Goal: Transaction & Acquisition: Purchase product/service

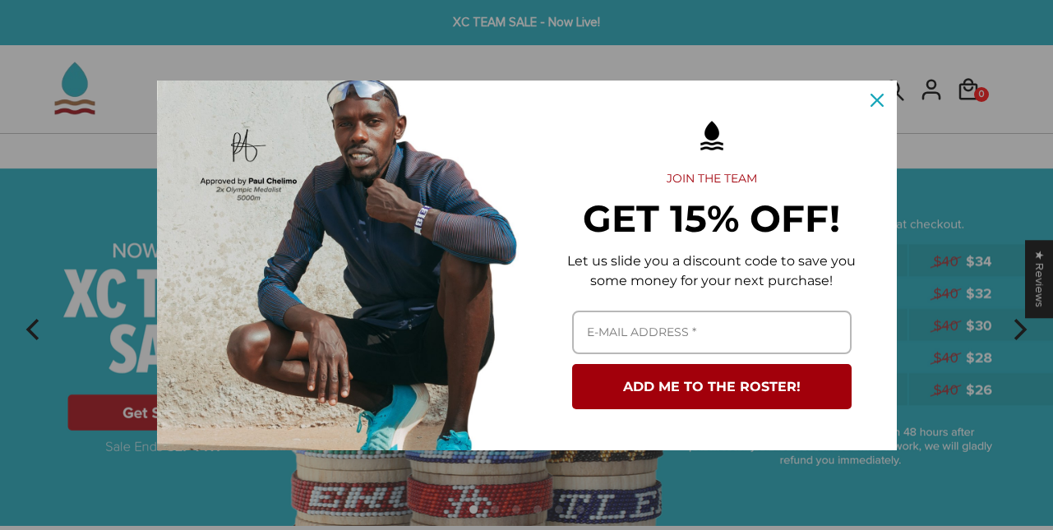
click at [876, 99] on icon "close icon" at bounding box center [877, 100] width 13 height 13
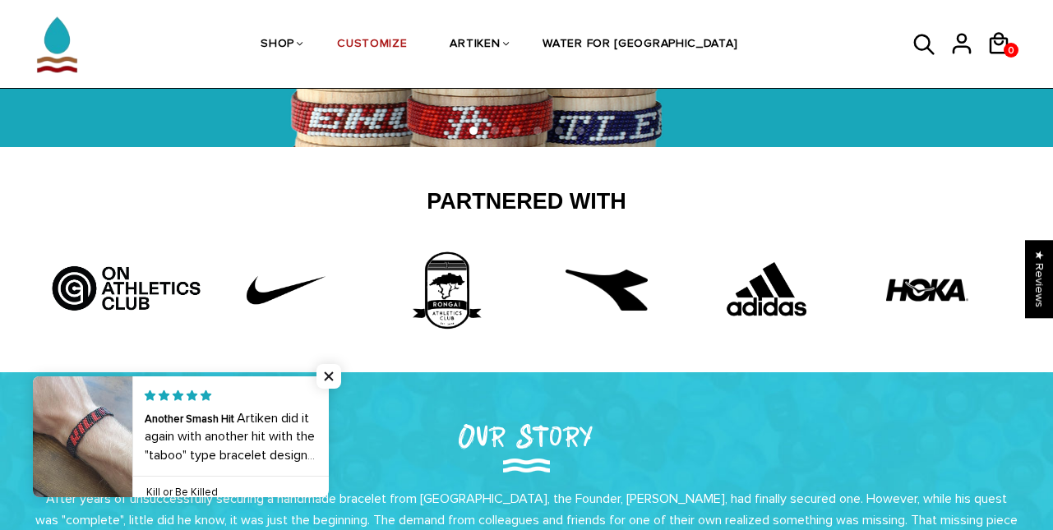
scroll to position [48, 0]
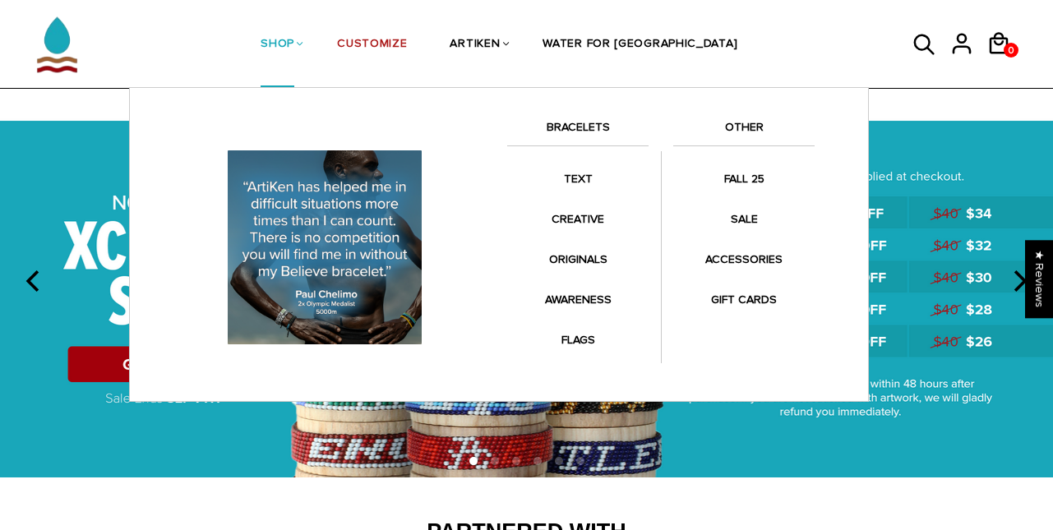
click at [294, 35] on link "SHOP" at bounding box center [278, 45] width 34 height 87
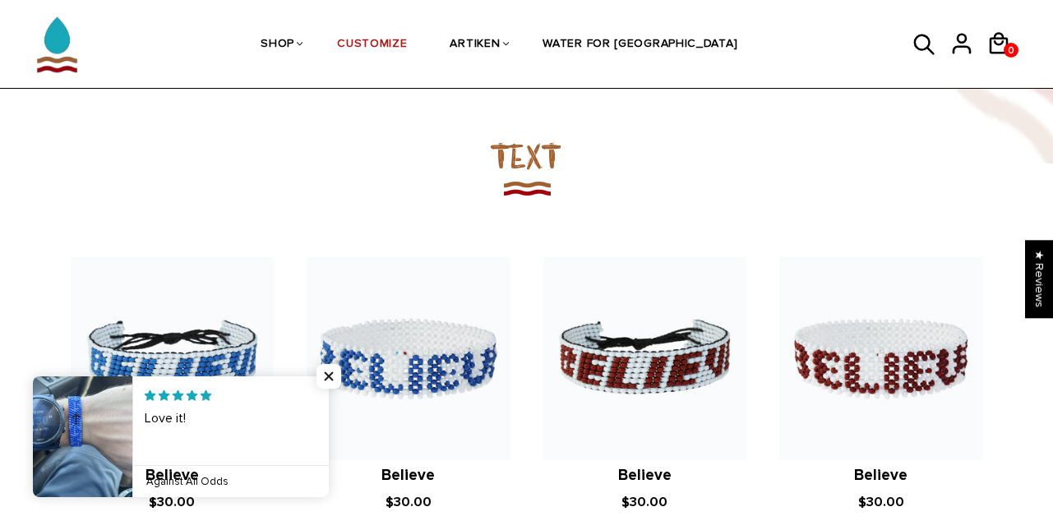
scroll to position [972, 0]
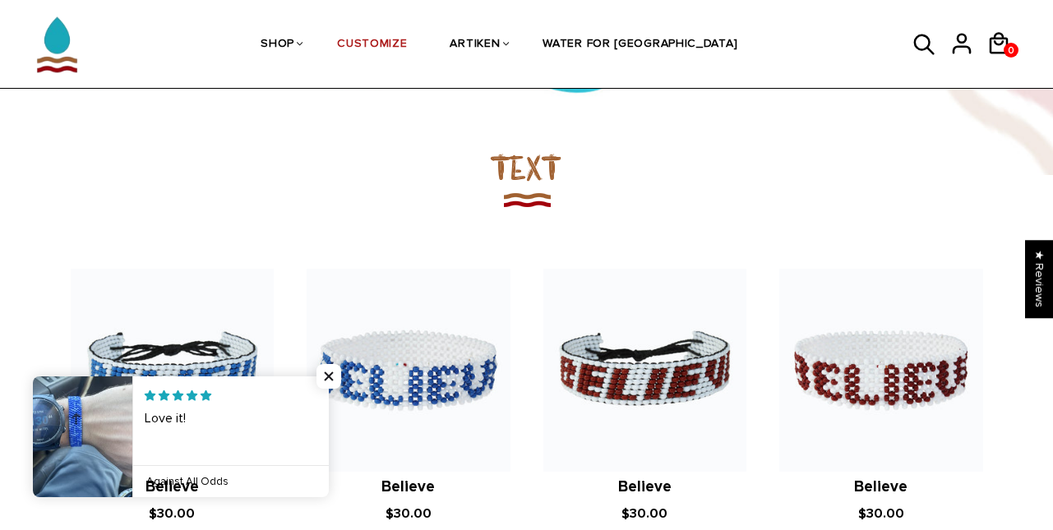
click at [524, 173] on h2 "TEXT" at bounding box center [527, 167] width 1036 height 44
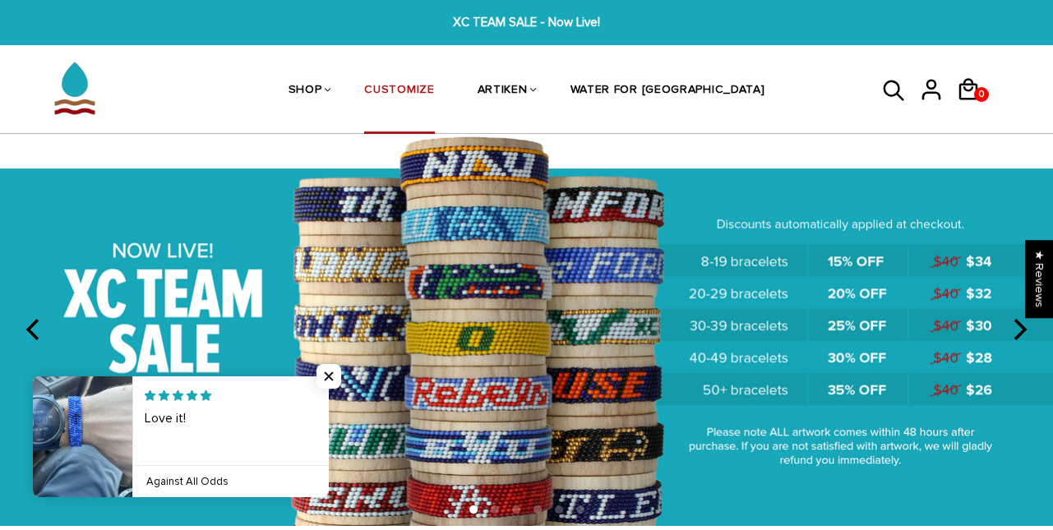
scroll to position [0, 0]
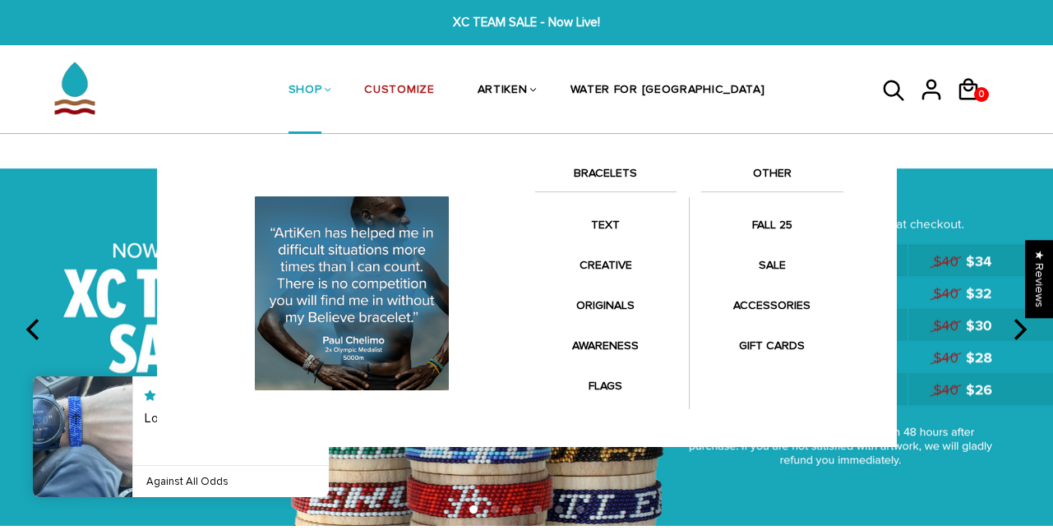
click at [322, 87] on link "SHOP" at bounding box center [306, 91] width 34 height 87
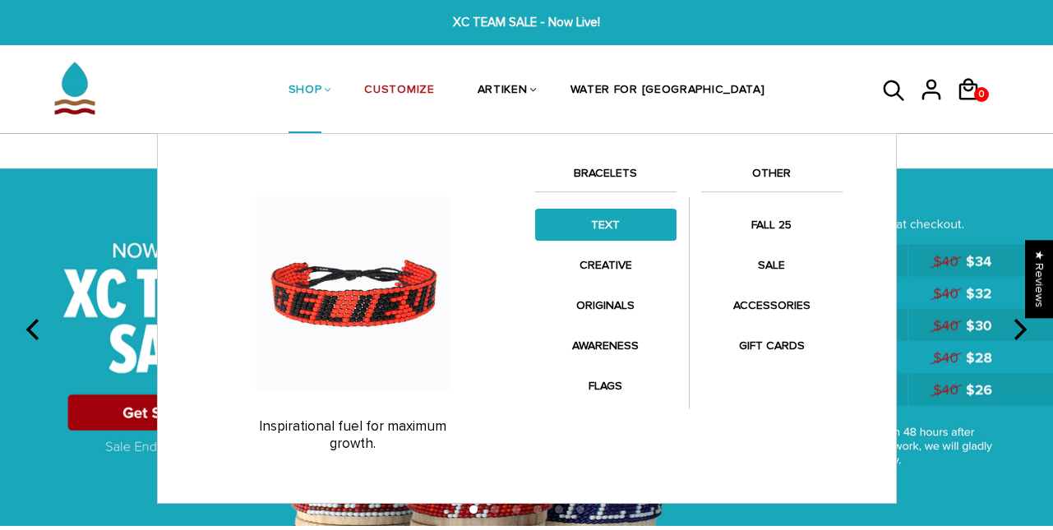
click at [607, 226] on link "TEXT" at bounding box center [605, 225] width 141 height 32
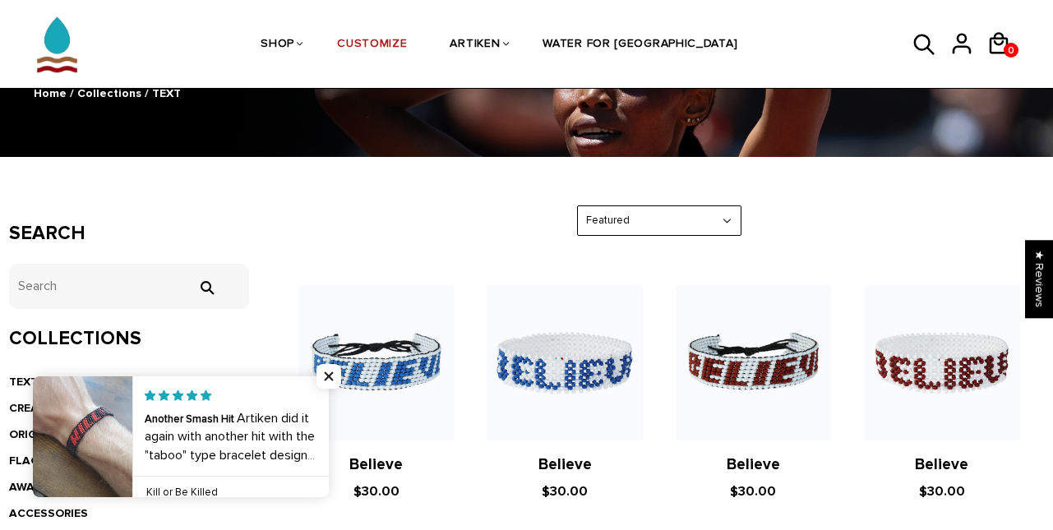
scroll to position [283, 0]
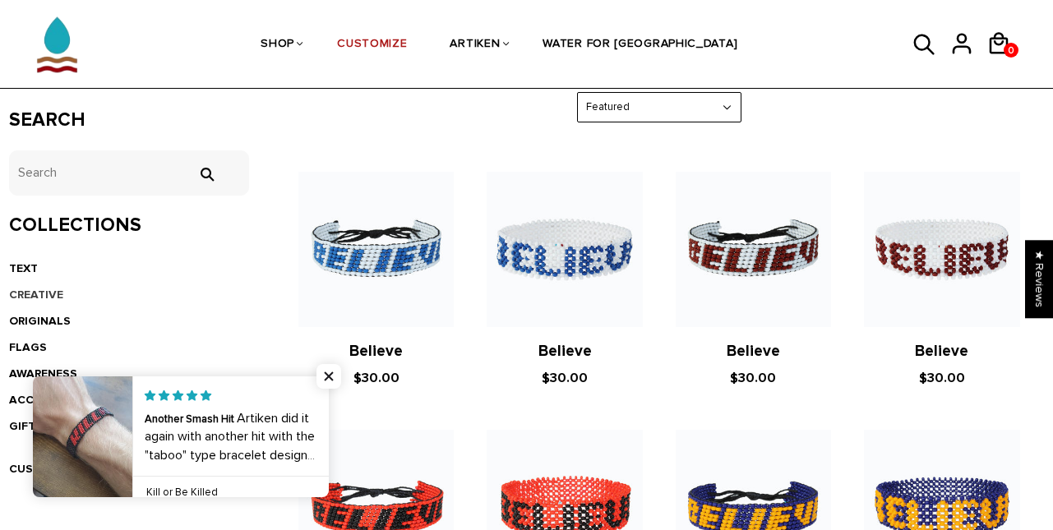
click at [24, 295] on link "CREATIVE" at bounding box center [36, 295] width 54 height 14
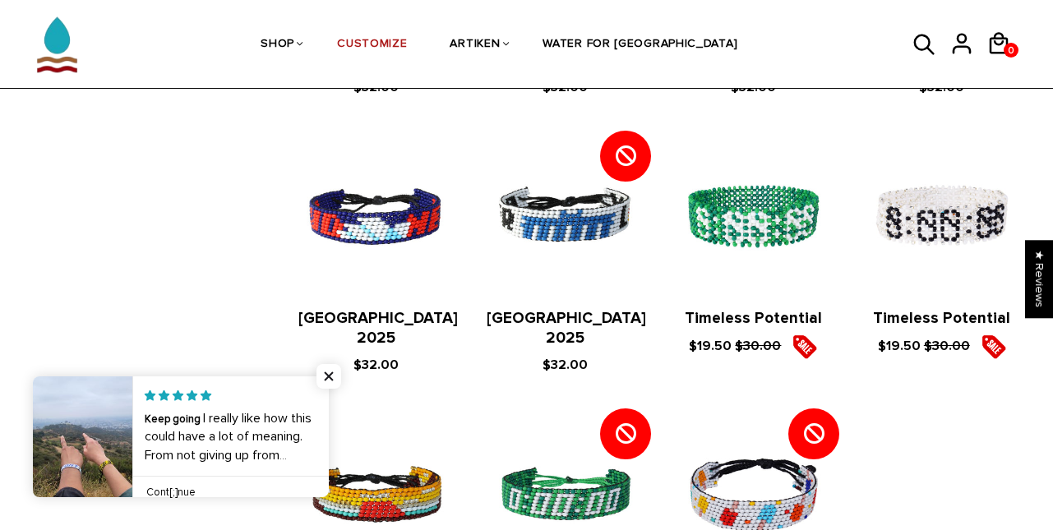
scroll to position [1605, 0]
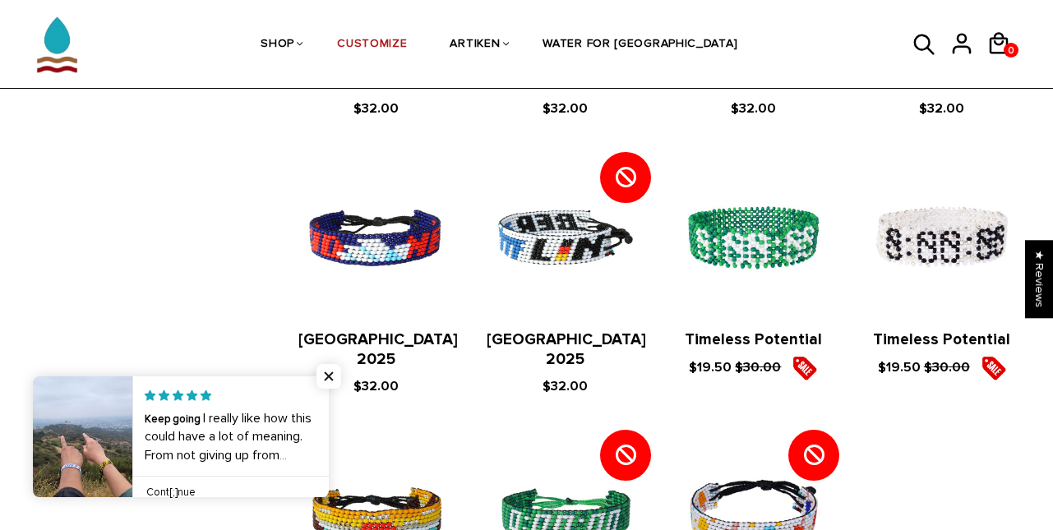
click at [570, 222] on img at bounding box center [564, 237] width 155 height 155
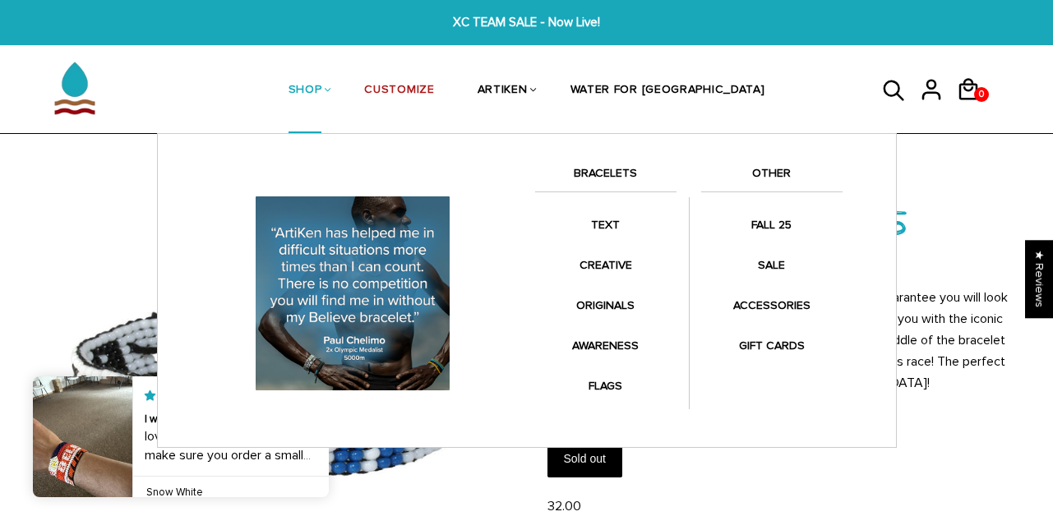
click at [322, 94] on link "SHOP" at bounding box center [306, 91] width 34 height 87
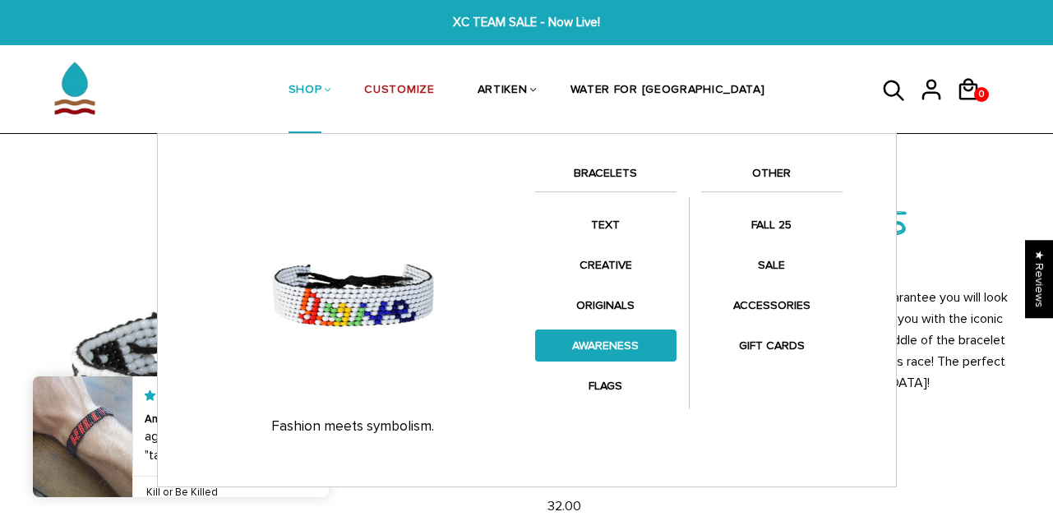
click at [611, 348] on link "AWARENESS" at bounding box center [605, 346] width 141 height 32
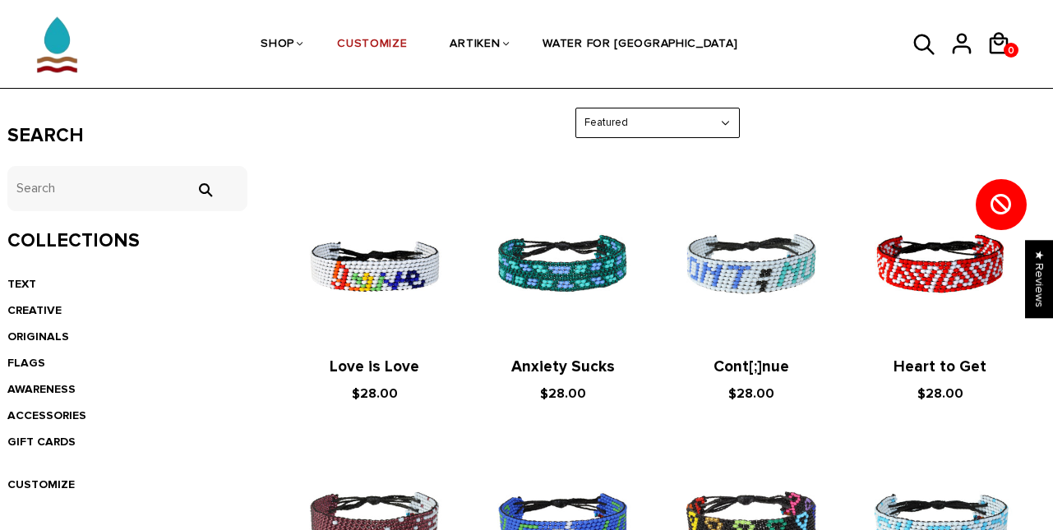
scroll to position [326, 2]
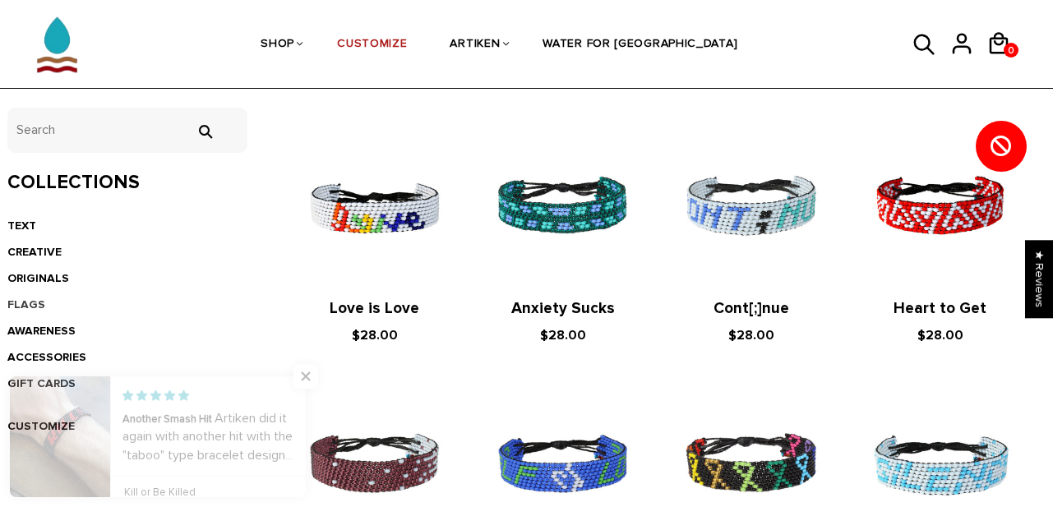
click at [28, 298] on link "FLAGS" at bounding box center [26, 305] width 38 height 14
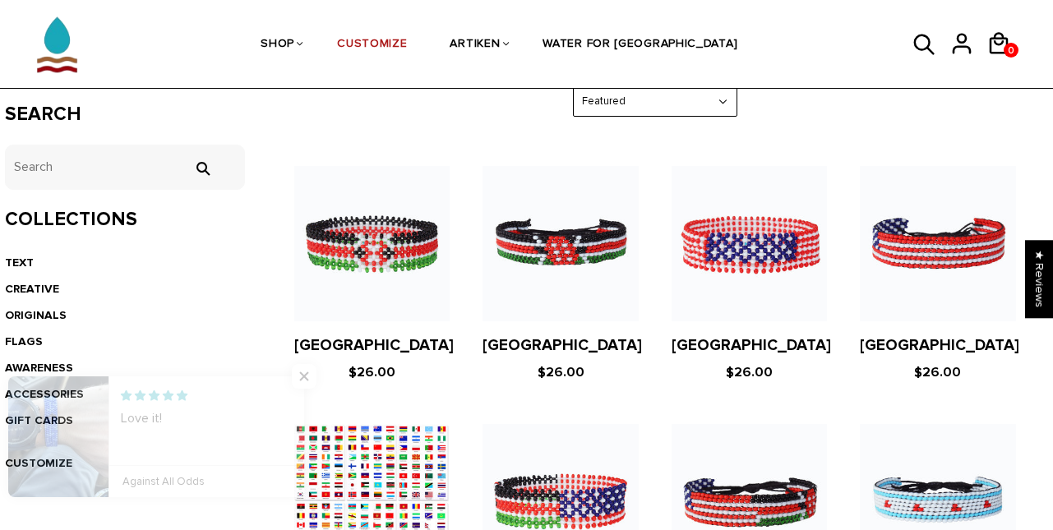
scroll to position [292, 4]
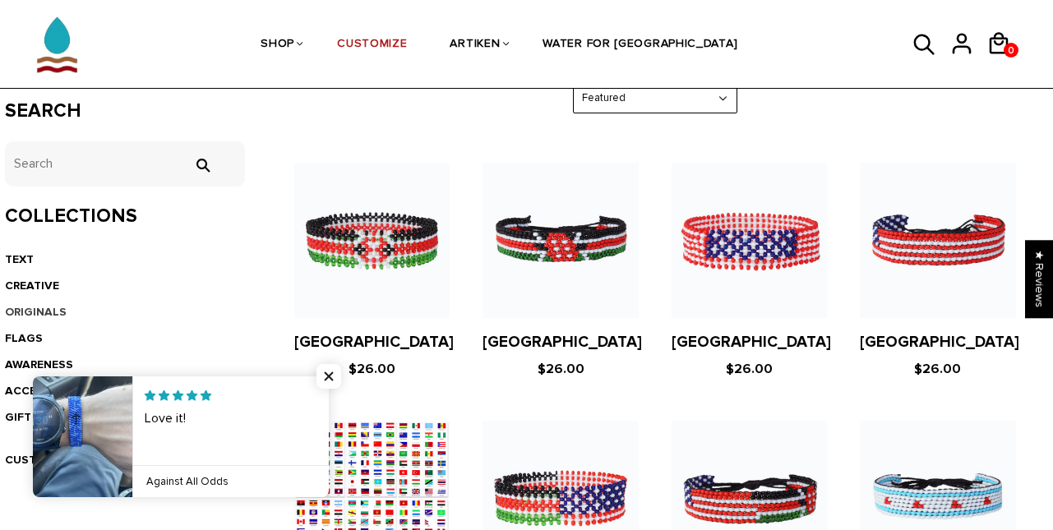
click at [30, 308] on link "ORIGINALS" at bounding box center [36, 312] width 62 height 14
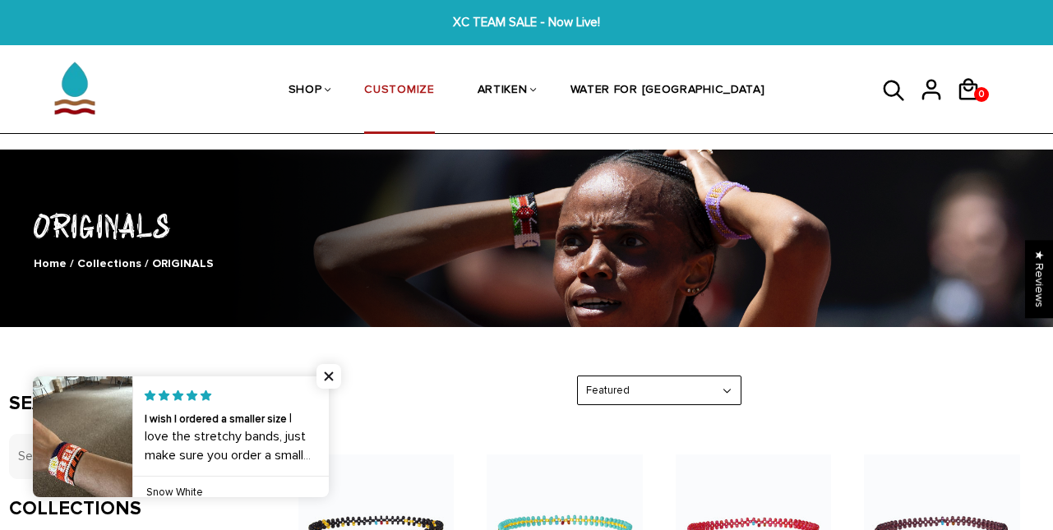
click at [434, 89] on link "CUSTOMIZE" at bounding box center [399, 91] width 70 height 87
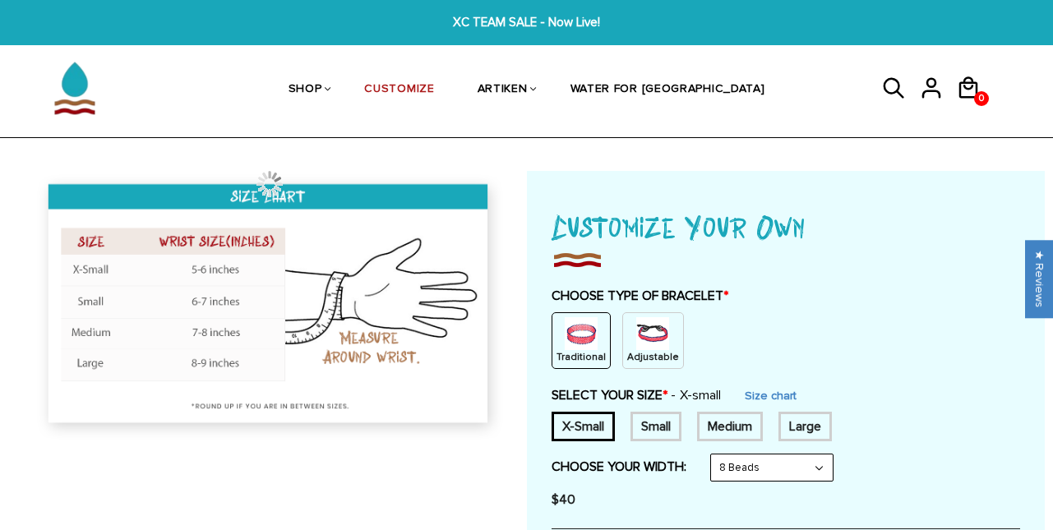
click at [487, 22] on span "XC TEAM SALE - Now Live!" at bounding box center [526, 22] width 401 height 19
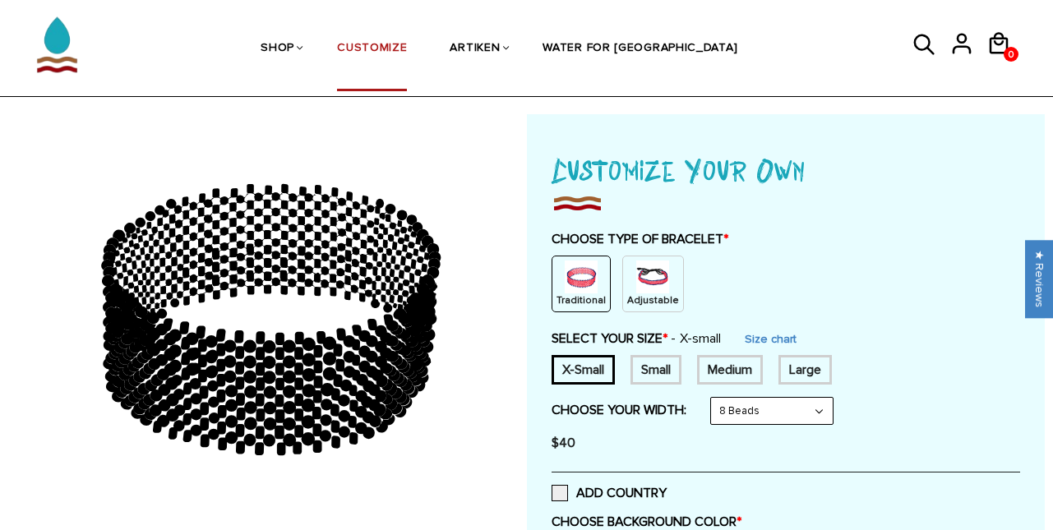
scroll to position [58, 0]
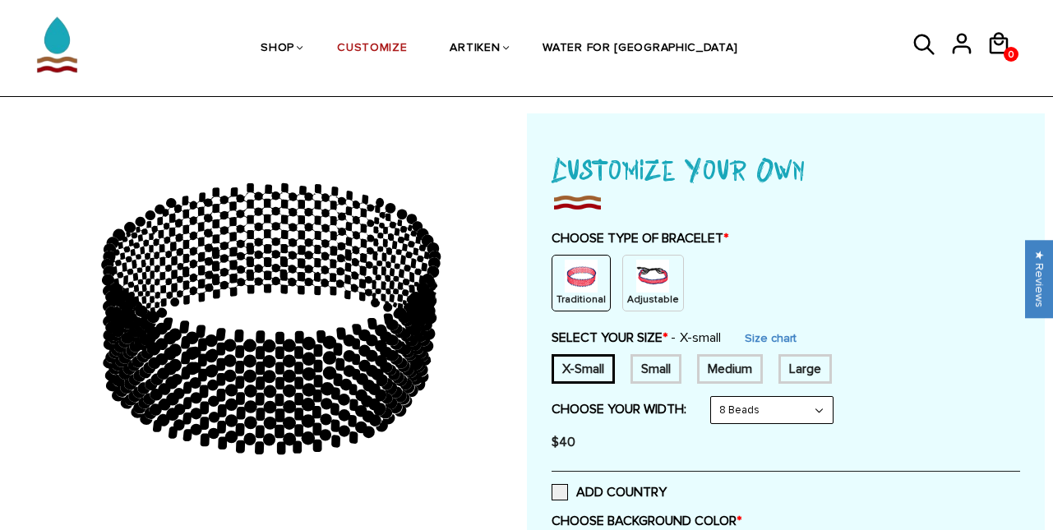
click at [646, 275] on img at bounding box center [652, 276] width 33 height 33
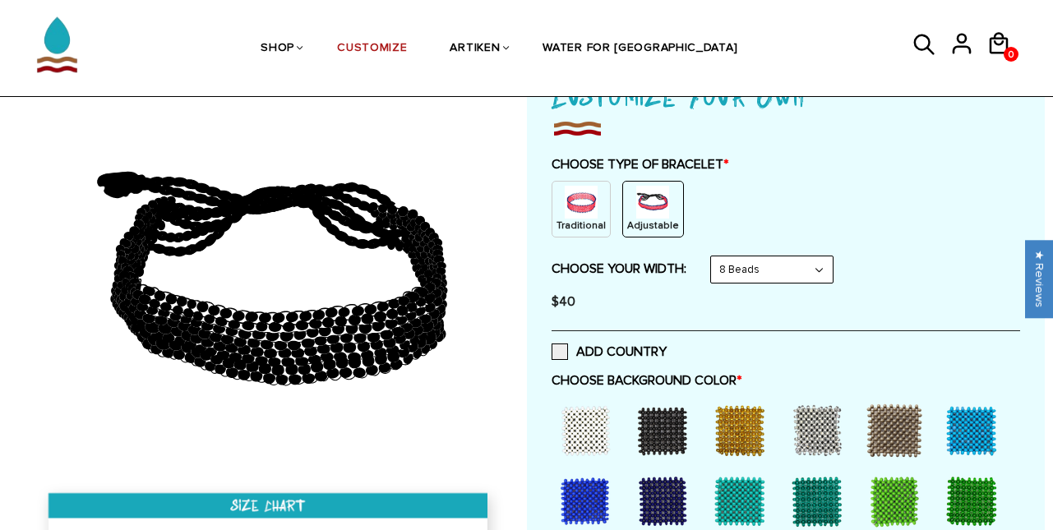
scroll to position [173, 0]
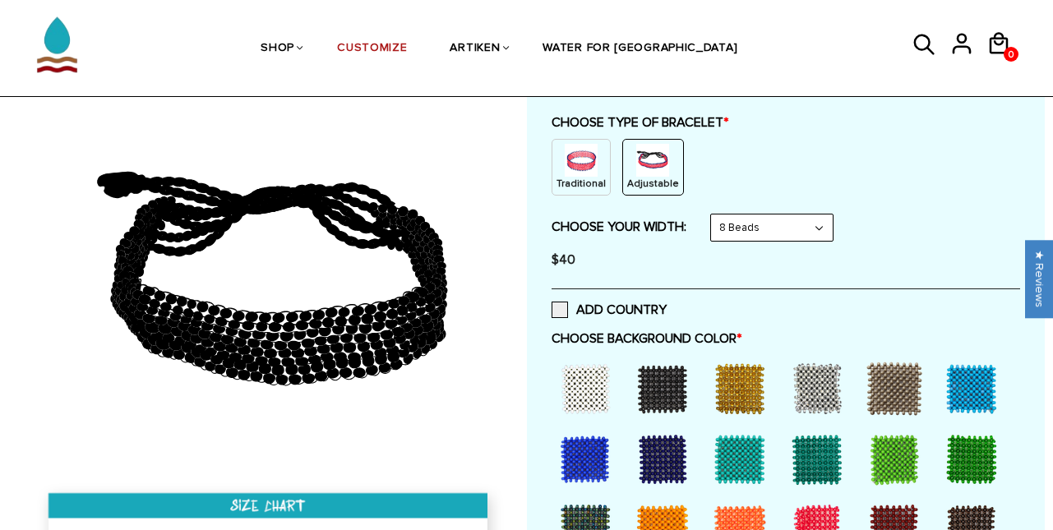
select select "6-beads"
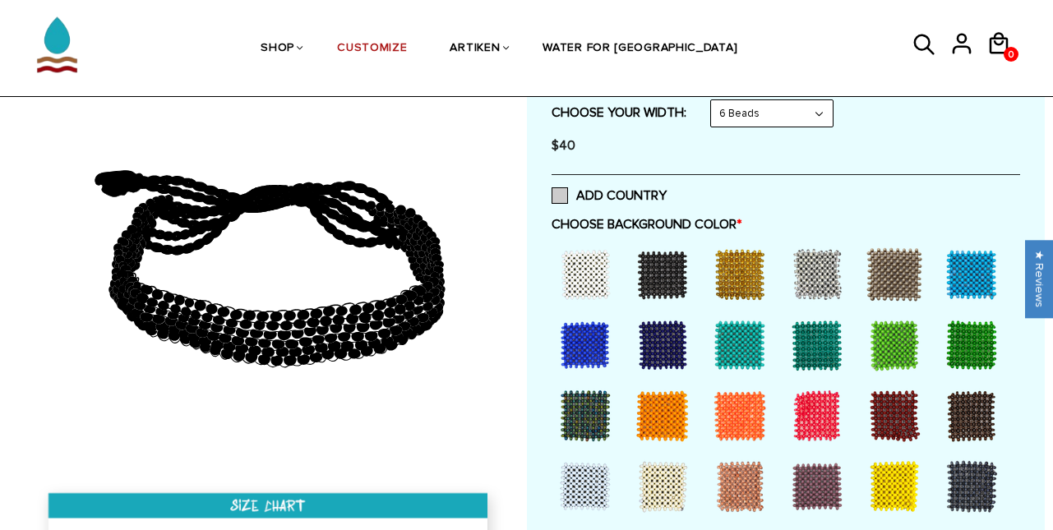
scroll to position [291, 0]
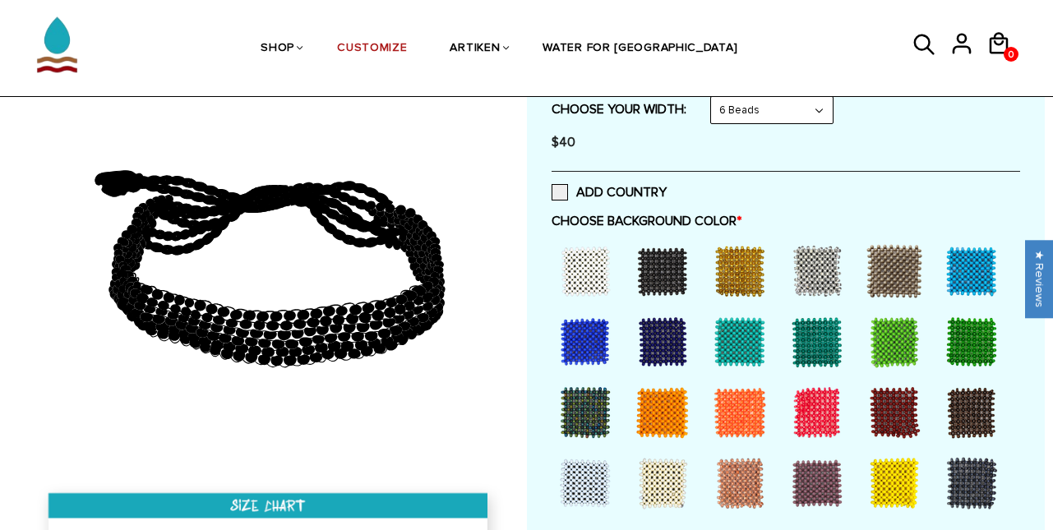
click at [741, 272] on div at bounding box center [740, 271] width 66 height 66
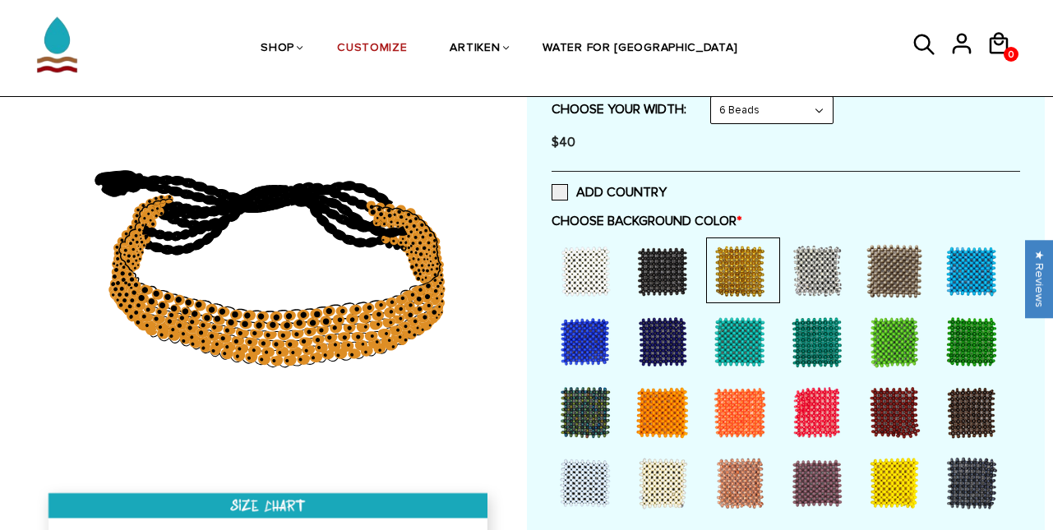
click at [801, 355] on div at bounding box center [817, 342] width 66 height 66
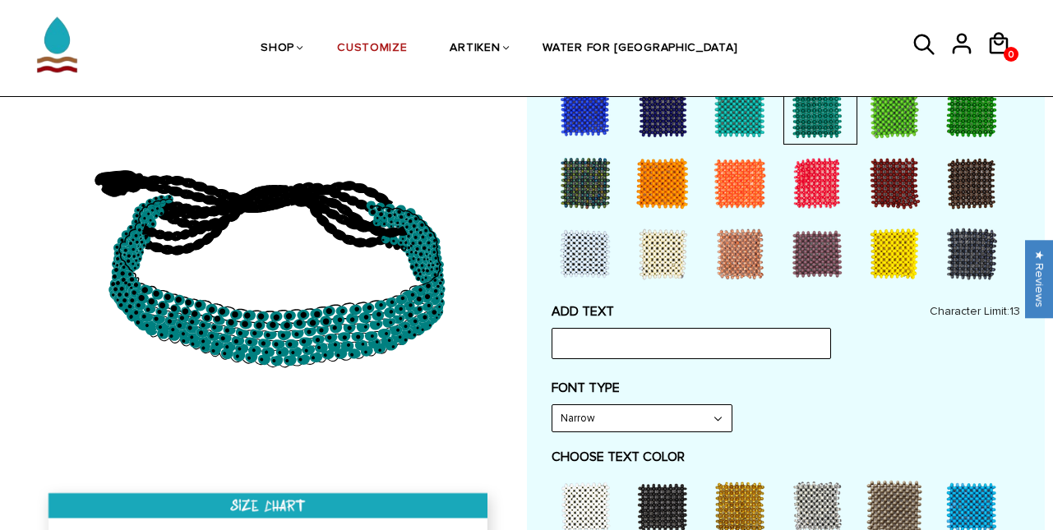
scroll to position [529, 0]
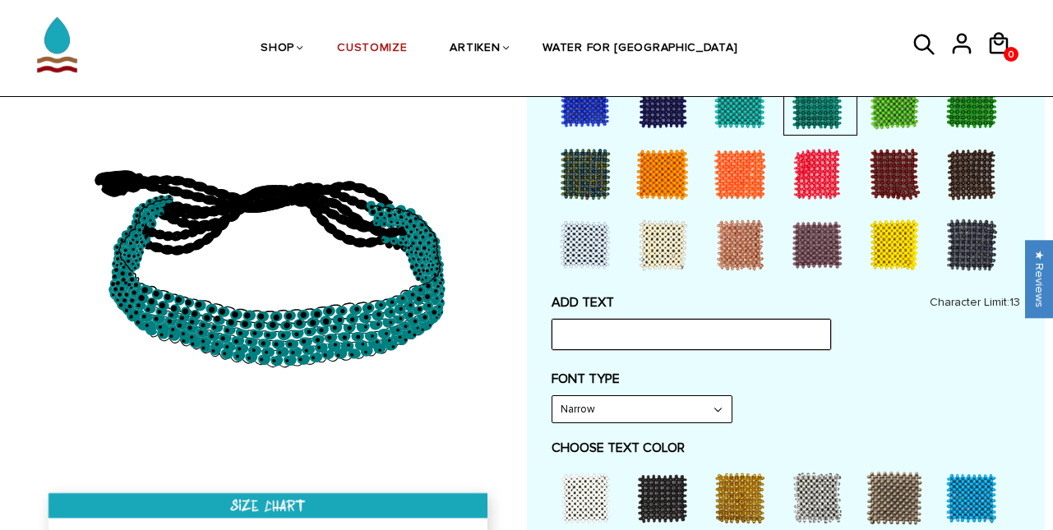
click at [711, 341] on input "text" at bounding box center [691, 334] width 279 height 31
type input "ahol"
click at [700, 371] on label "FONT TYPE" at bounding box center [786, 379] width 469 height 16
select select "Bold"
click at [825, 418] on div "ADD TEXT ahol Character Limit: 13 FONT TYPE Bold Bold FONT TYPE Bold Narrow Bol…" at bounding box center [786, 520] width 469 height 453
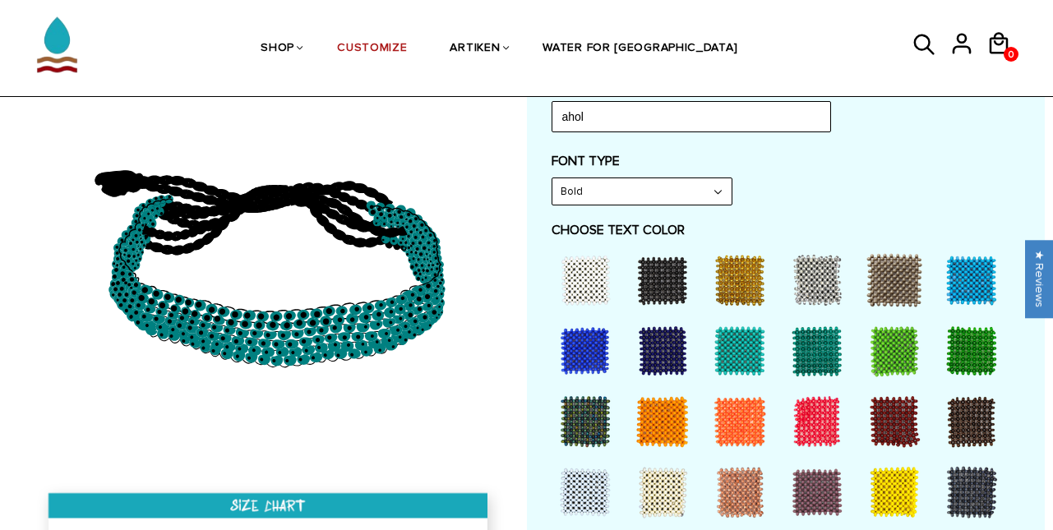
scroll to position [753, 0]
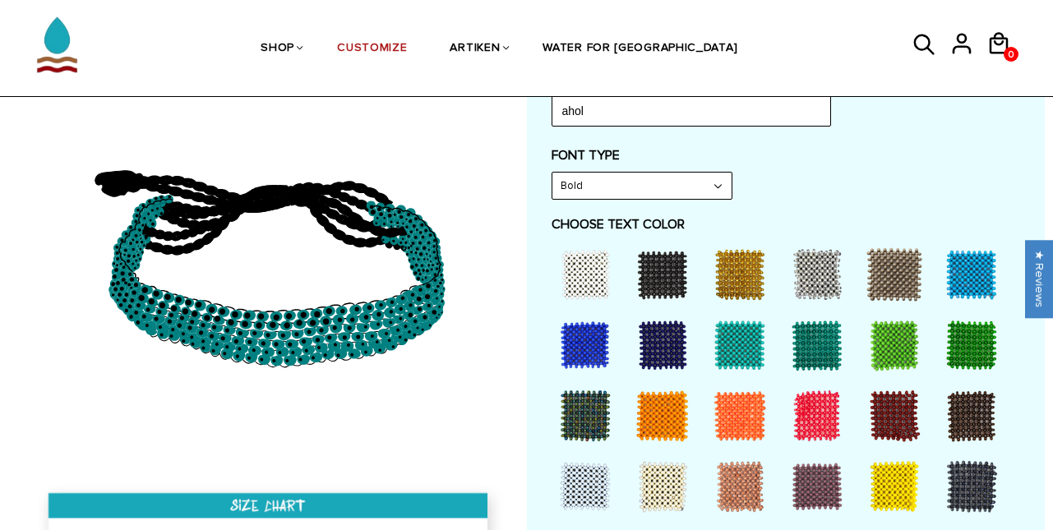
click at [667, 271] on div at bounding box center [663, 275] width 66 height 66
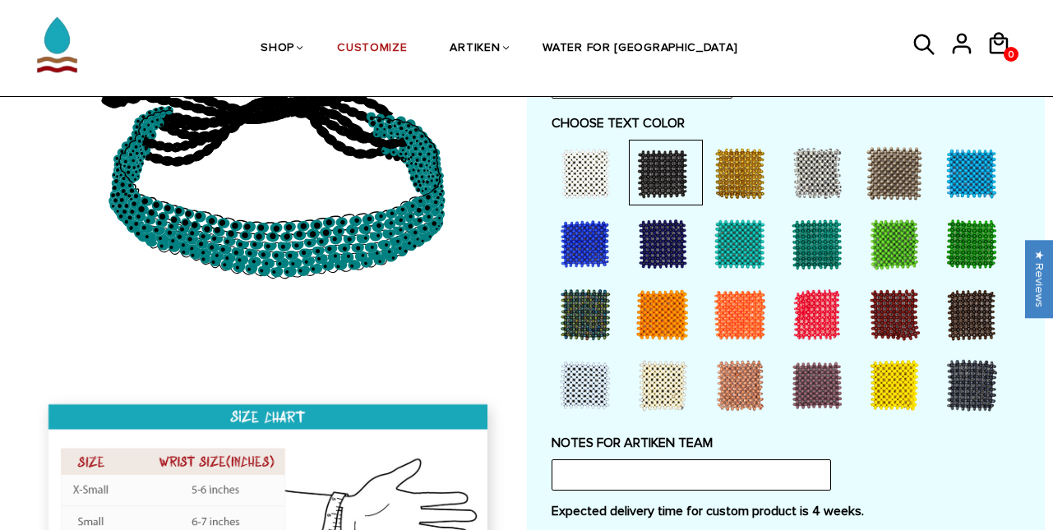
scroll to position [866, 0]
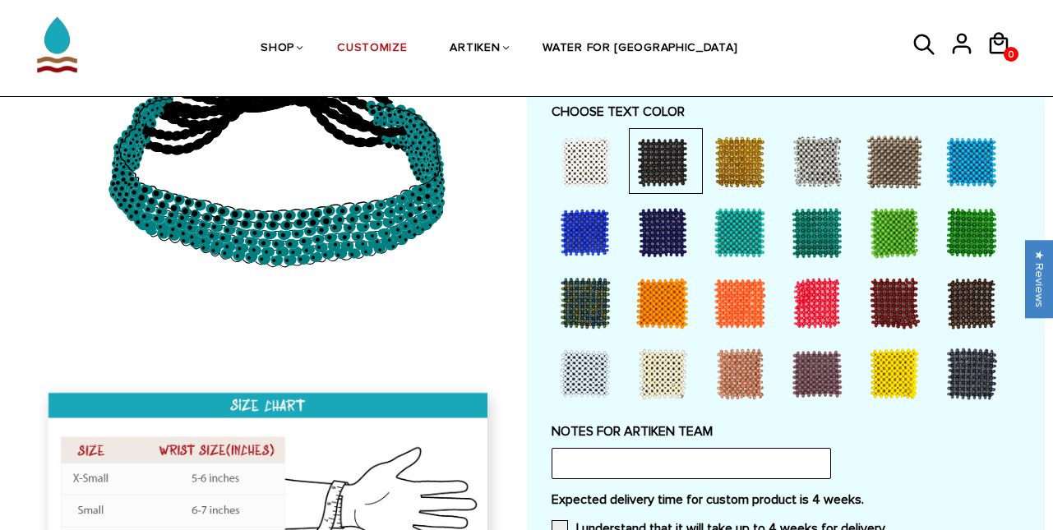
click at [815, 292] on div at bounding box center [817, 303] width 66 height 66
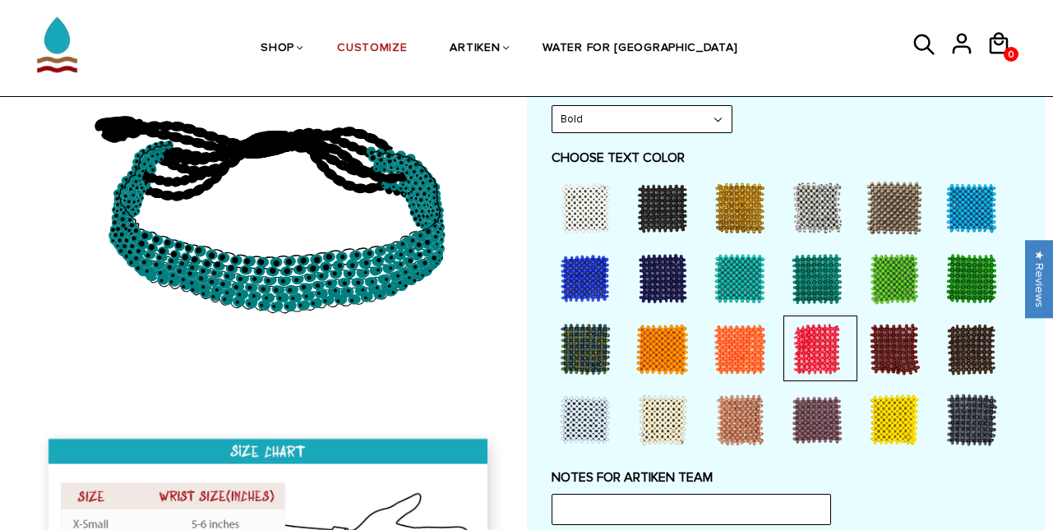
scroll to position [816, 0]
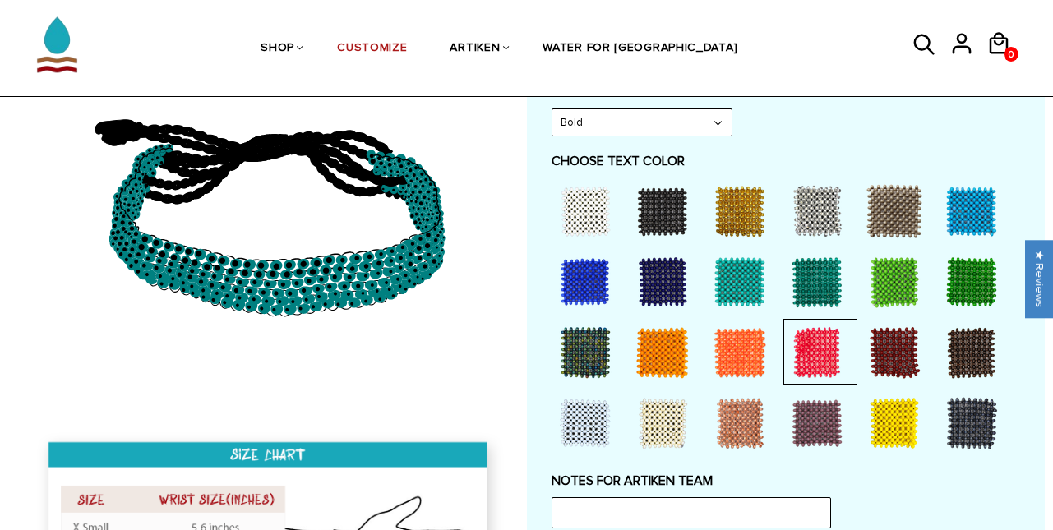
click at [751, 224] on div at bounding box center [740, 211] width 66 height 66
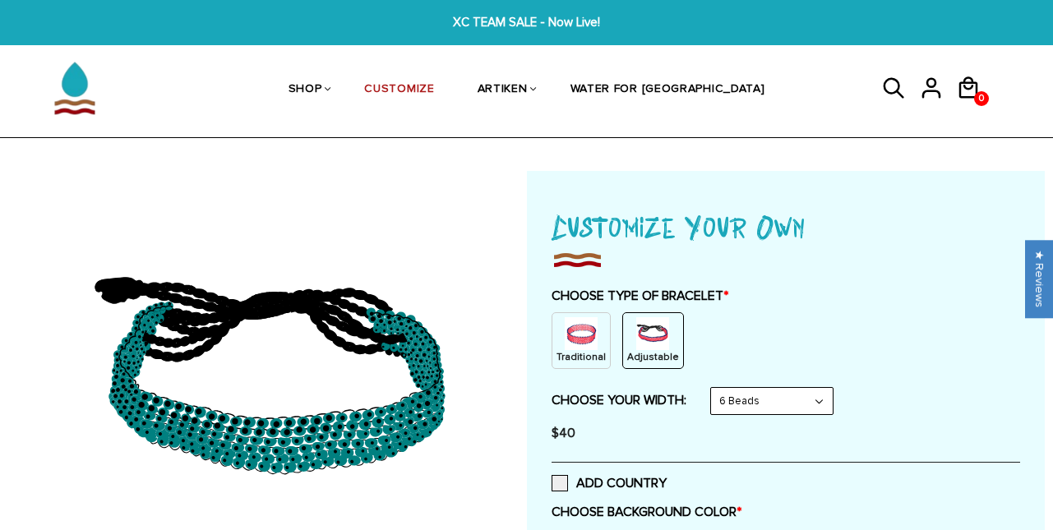
scroll to position [0, 0]
click at [75, 84] on img at bounding box center [75, 88] width 82 height 82
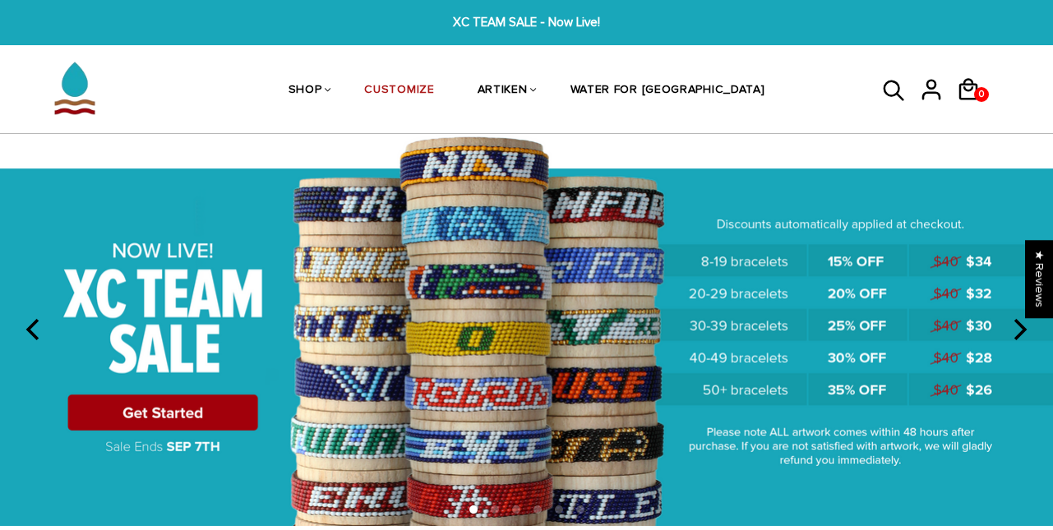
click at [162, 409] on img at bounding box center [526, 329] width 1053 height 391
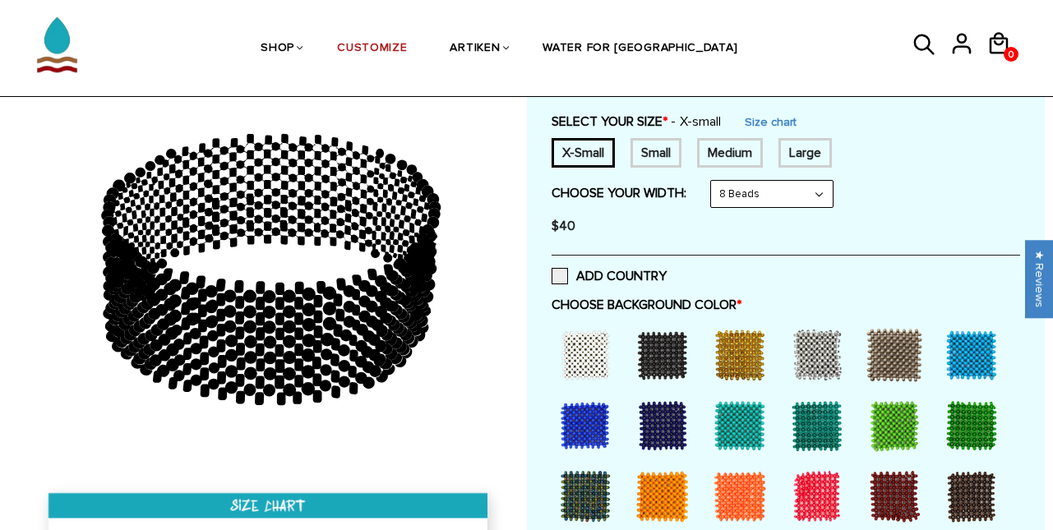
scroll to position [279, 0]
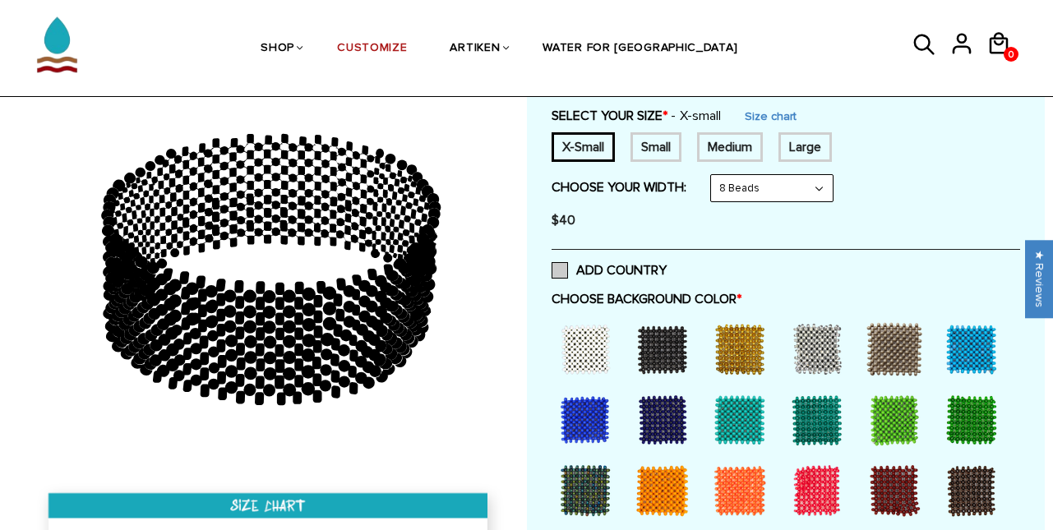
click at [558, 271] on span at bounding box center [560, 270] width 16 height 16
click at [667, 266] on input "ADD COUNTRY" at bounding box center [667, 266] width 0 height 0
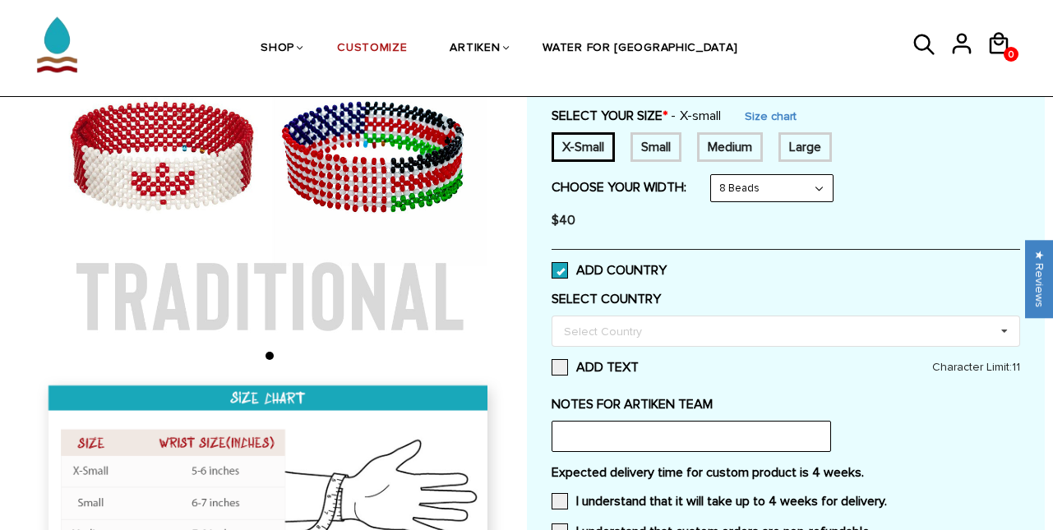
click at [558, 267] on span at bounding box center [560, 270] width 16 height 16
click at [667, 266] on input "ADD COUNTRY" at bounding box center [667, 266] width 0 height 0
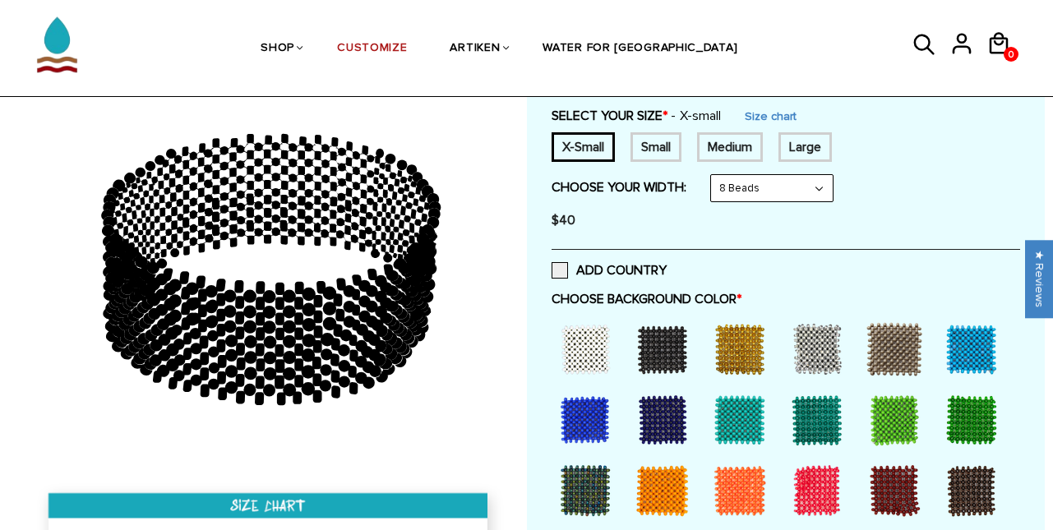
scroll to position [193, 0]
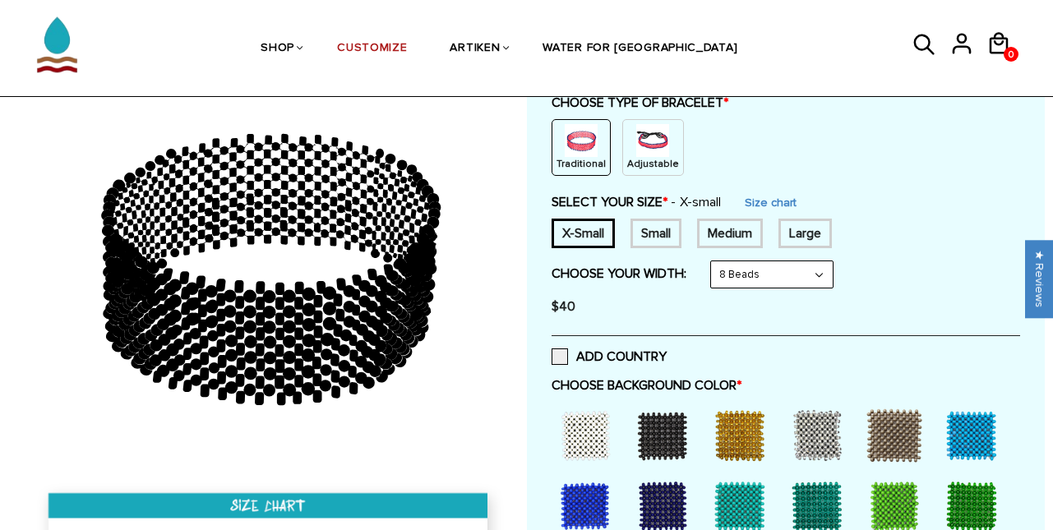
click at [649, 155] on img at bounding box center [652, 140] width 33 height 33
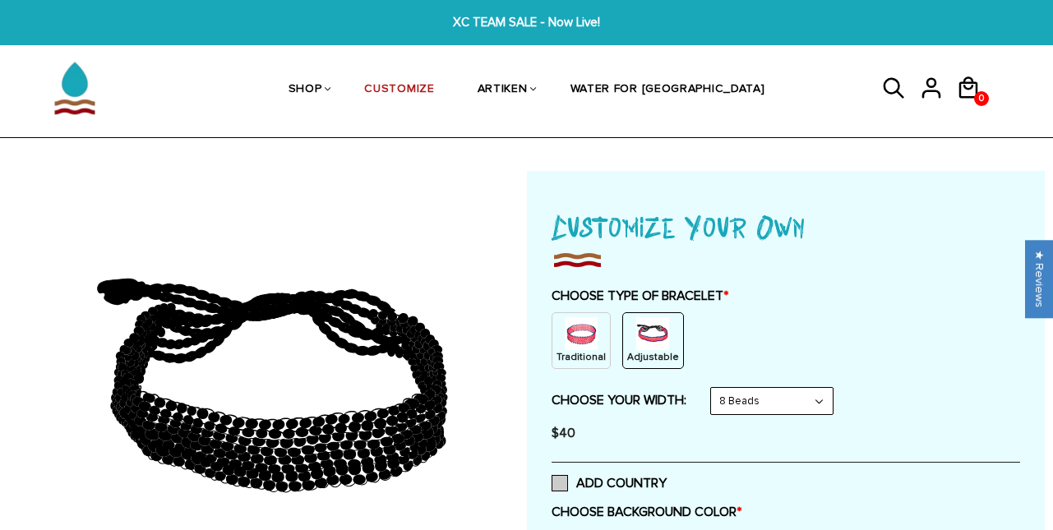
scroll to position [0, 0]
click at [62, 81] on img at bounding box center [75, 88] width 82 height 82
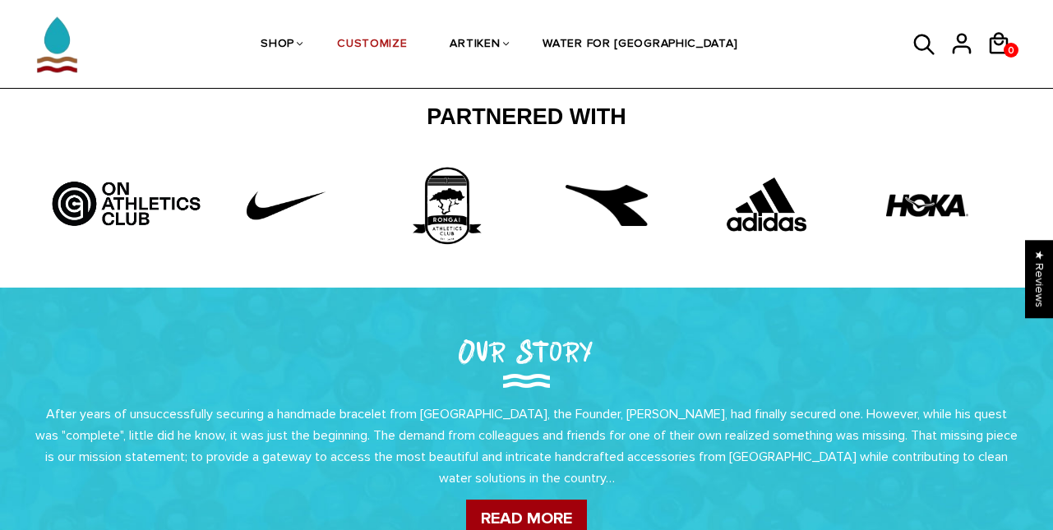
scroll to position [464, 0]
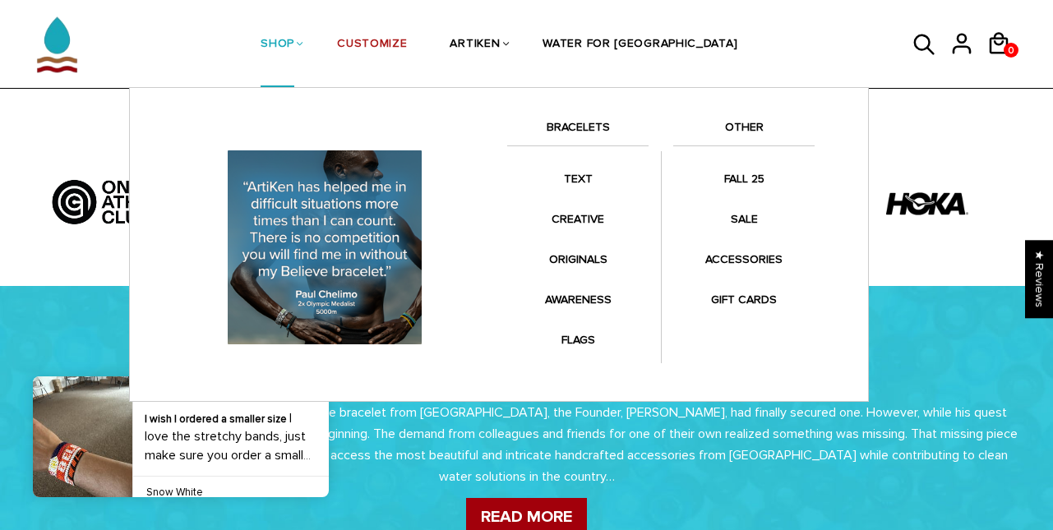
click at [294, 38] on link "SHOP" at bounding box center [278, 45] width 34 height 87
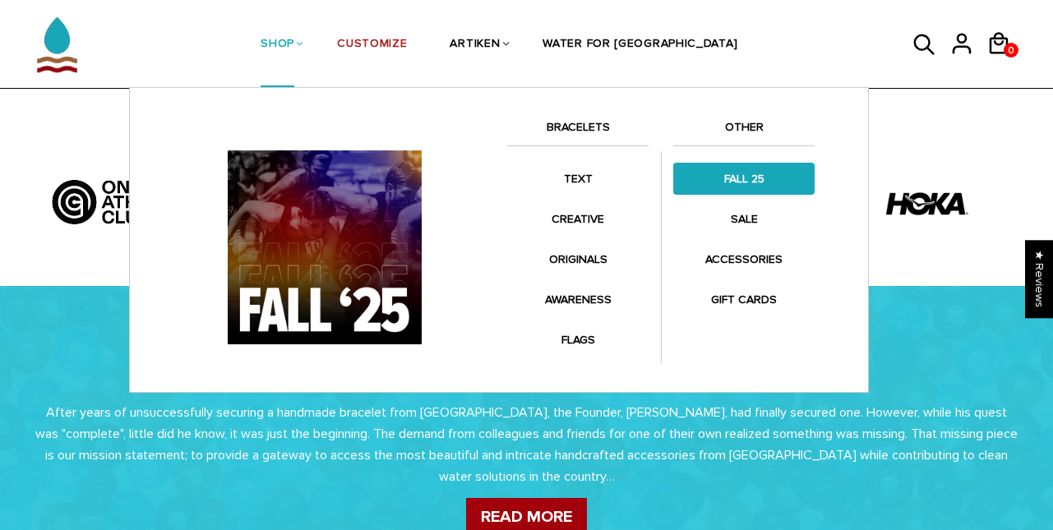
click at [755, 182] on link "FALL 25" at bounding box center [743, 179] width 141 height 32
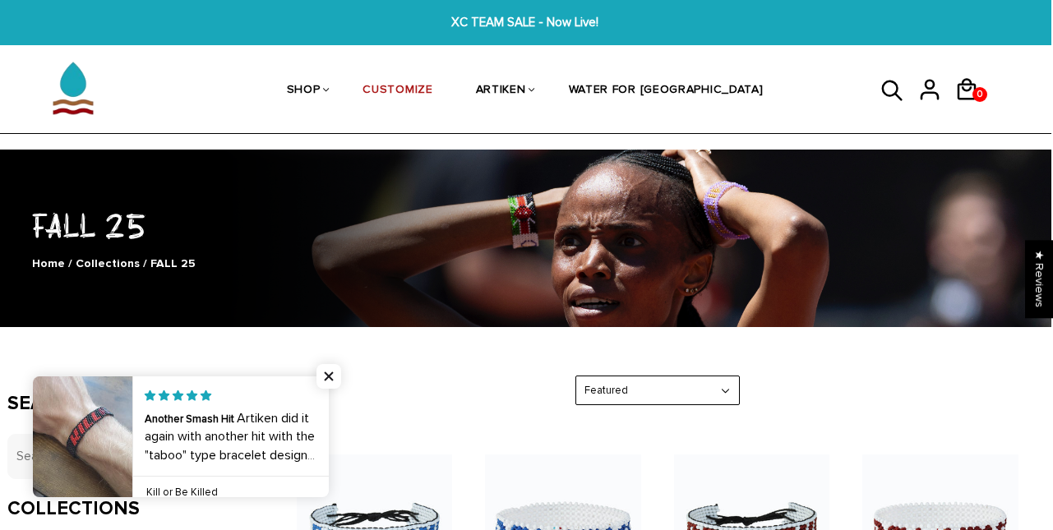
scroll to position [0, 2]
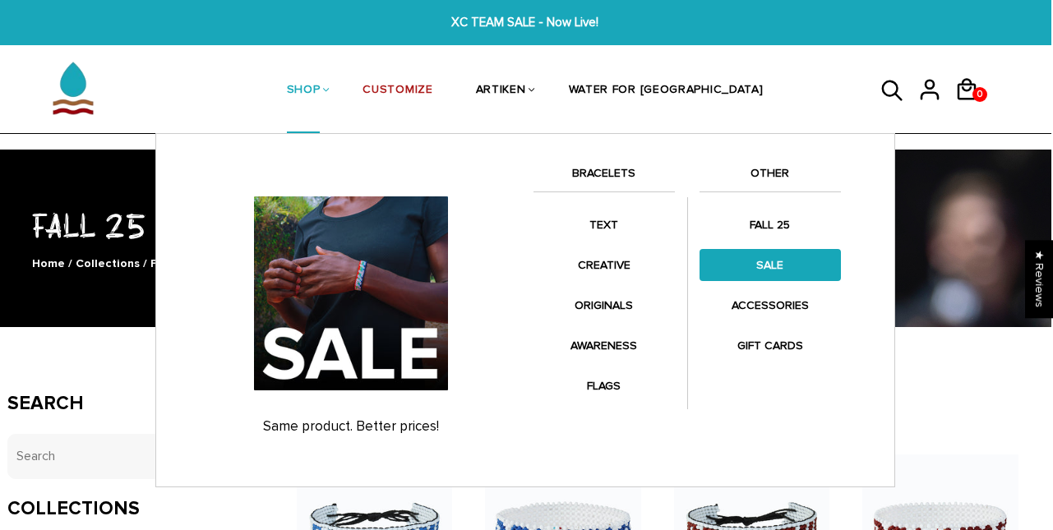
click at [783, 260] on link "SALE" at bounding box center [770, 265] width 141 height 32
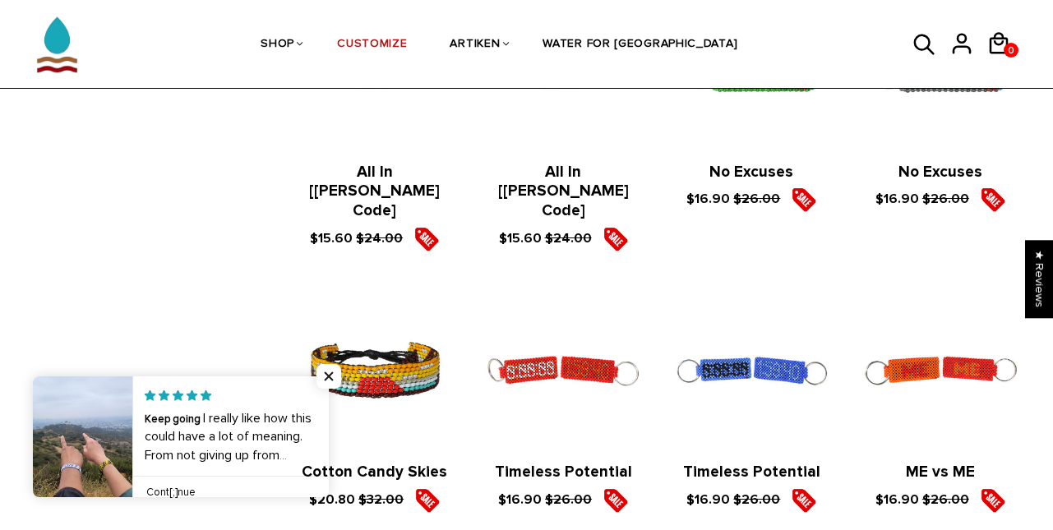
scroll to position [1918, 2]
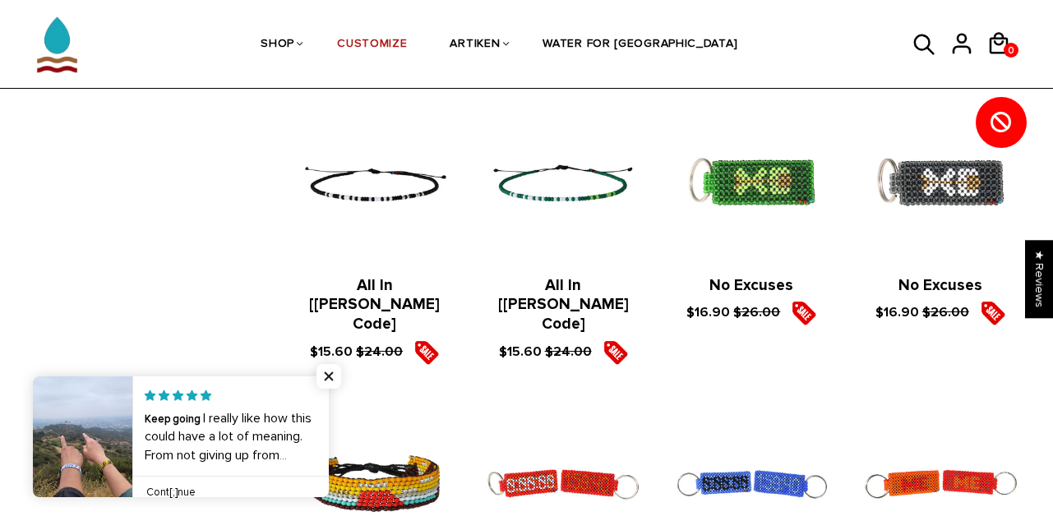
click at [374, 204] on figure at bounding box center [374, 182] width 155 height 155
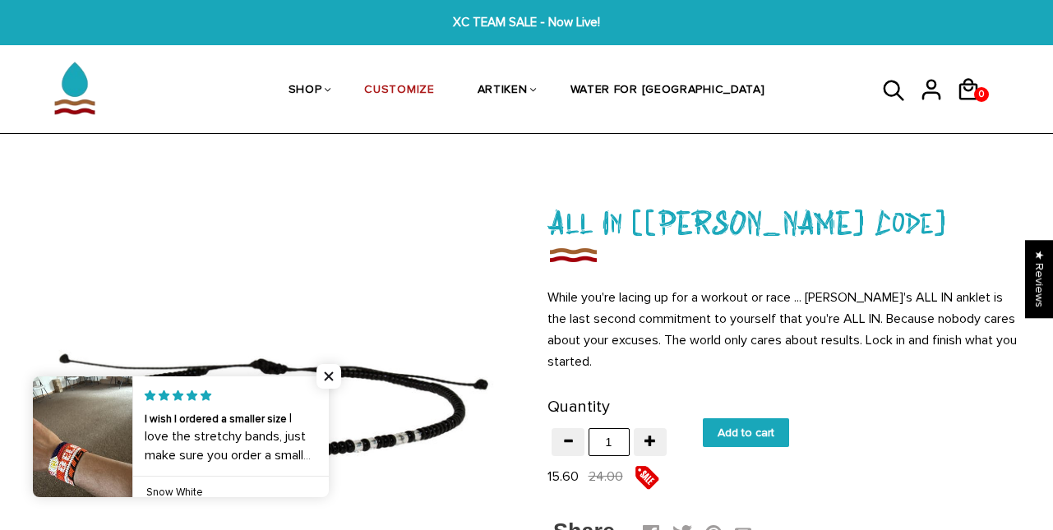
click at [74, 76] on img at bounding box center [75, 88] width 82 height 82
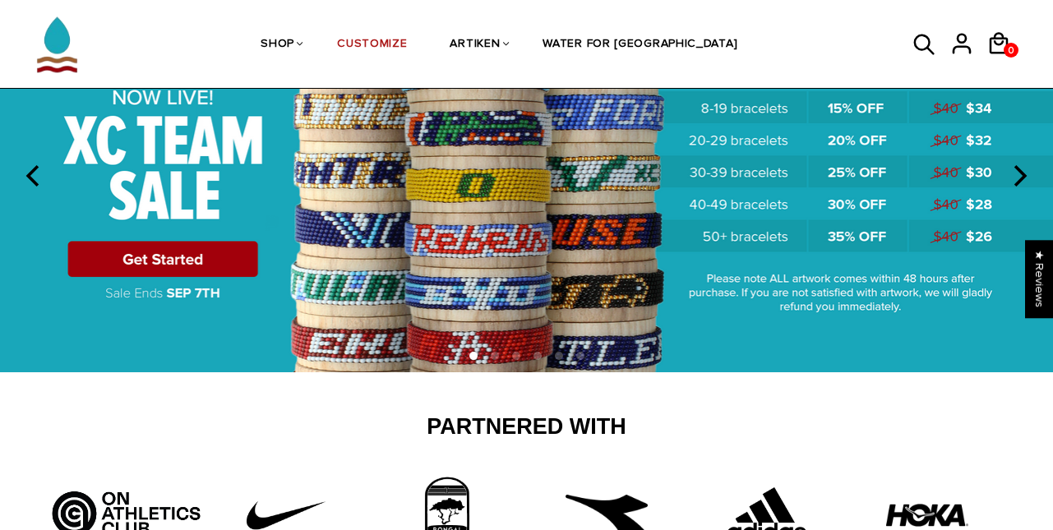
scroll to position [133, 0]
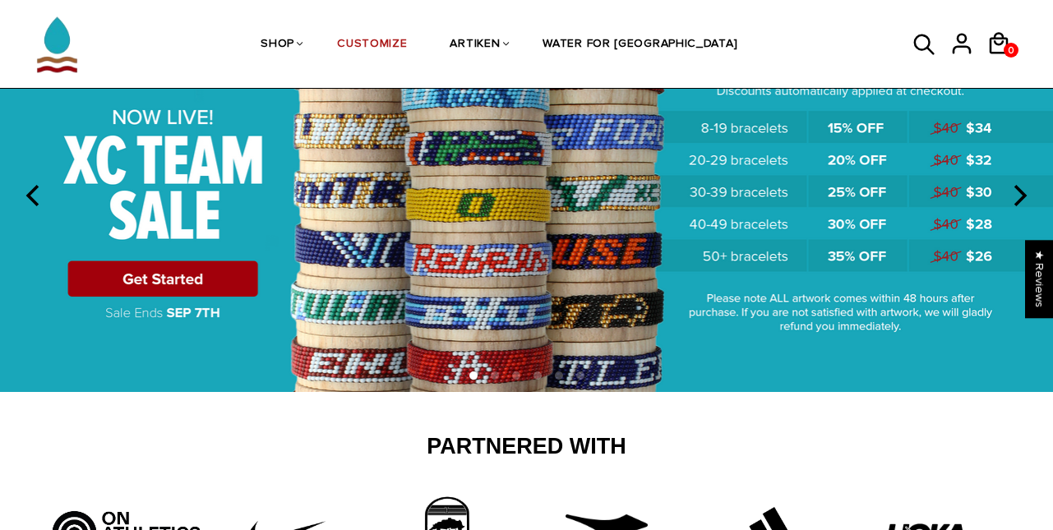
click at [32, 177] on section at bounding box center [526, 196] width 1053 height 391
click at [204, 275] on img at bounding box center [526, 196] width 1053 height 391
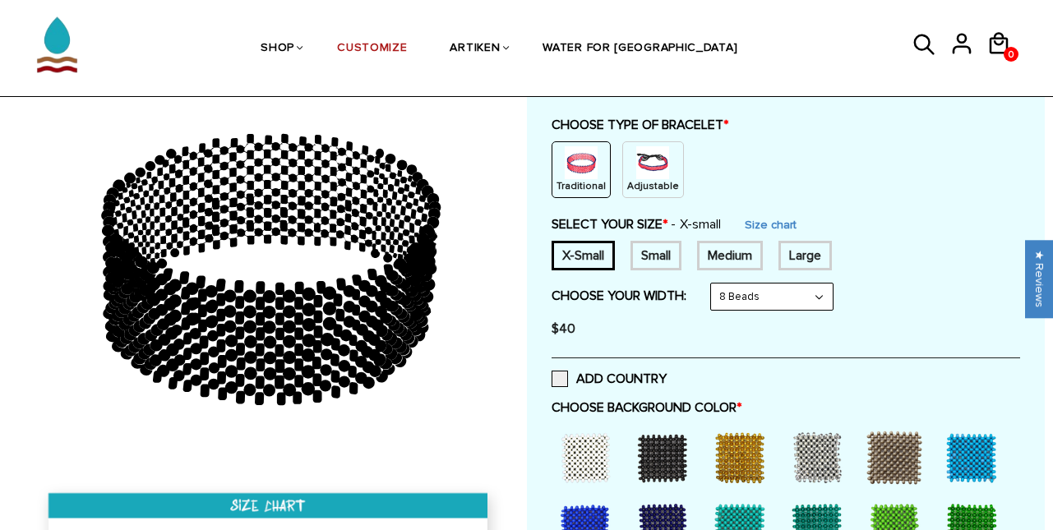
scroll to position [164, 0]
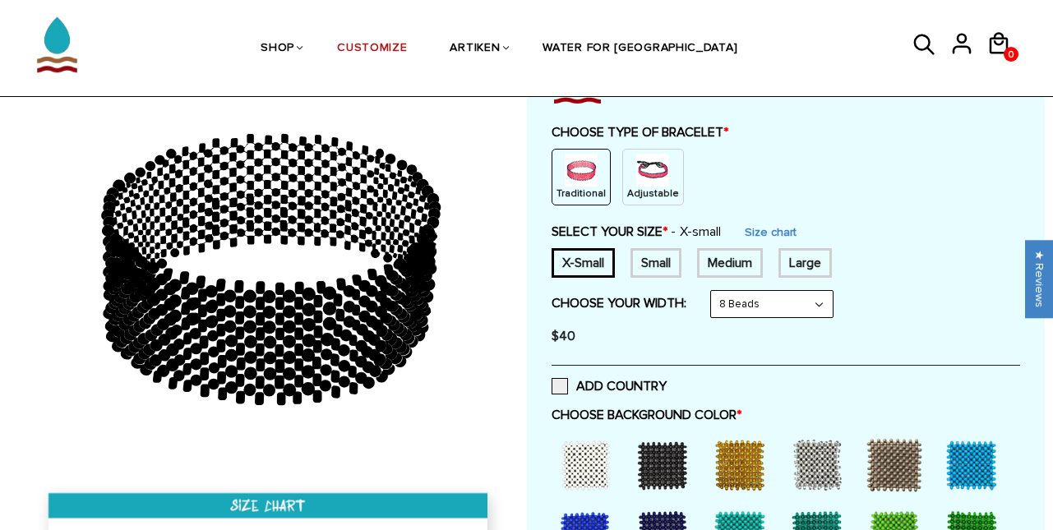
click at [658, 187] on p "Adjustable" at bounding box center [653, 194] width 52 height 14
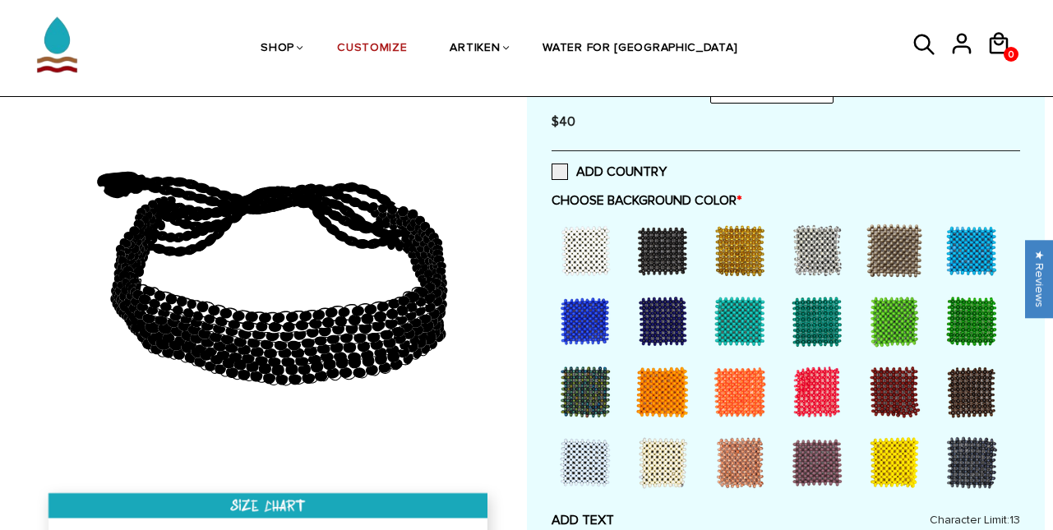
scroll to position [311, 0]
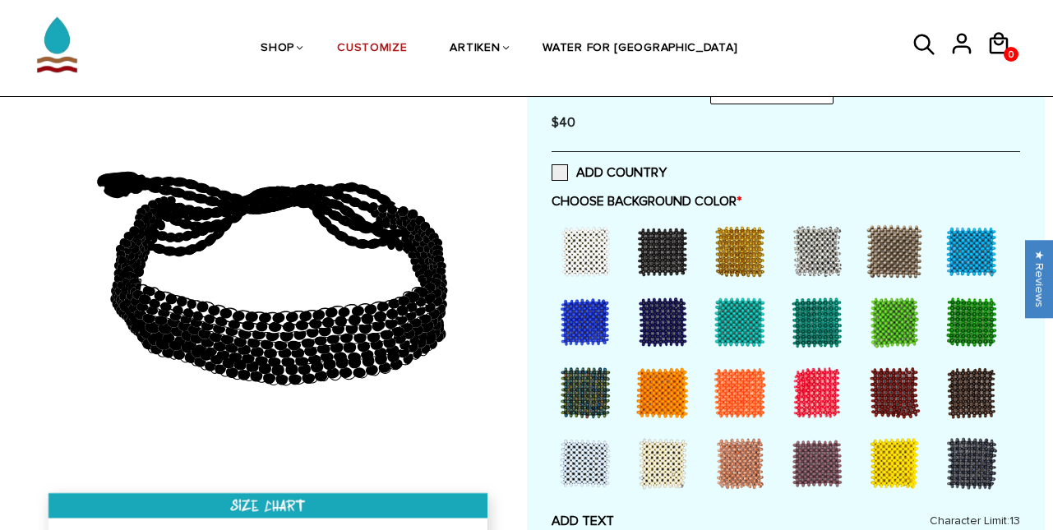
click at [663, 257] on div at bounding box center [663, 252] width 66 height 66
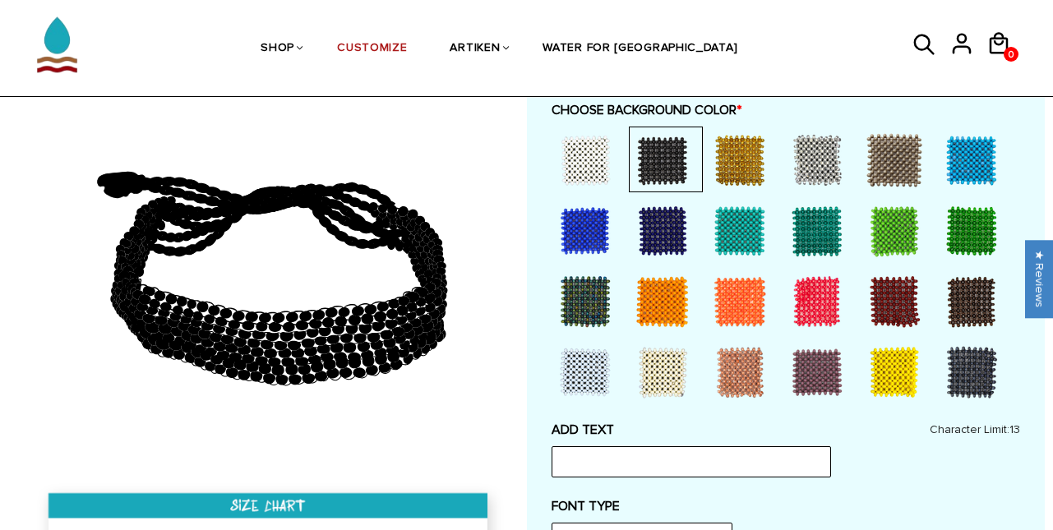
scroll to position [411, 0]
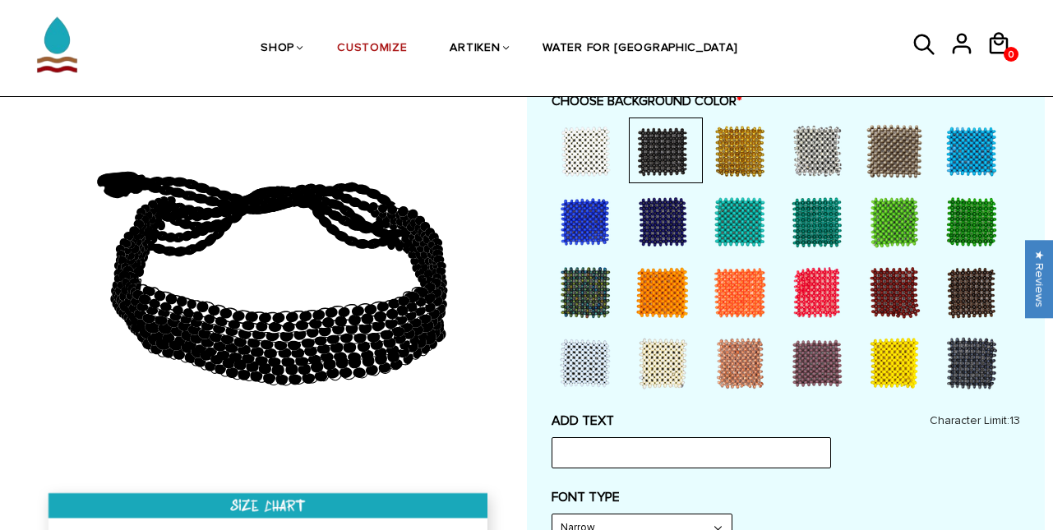
click at [817, 155] on div at bounding box center [817, 151] width 66 height 66
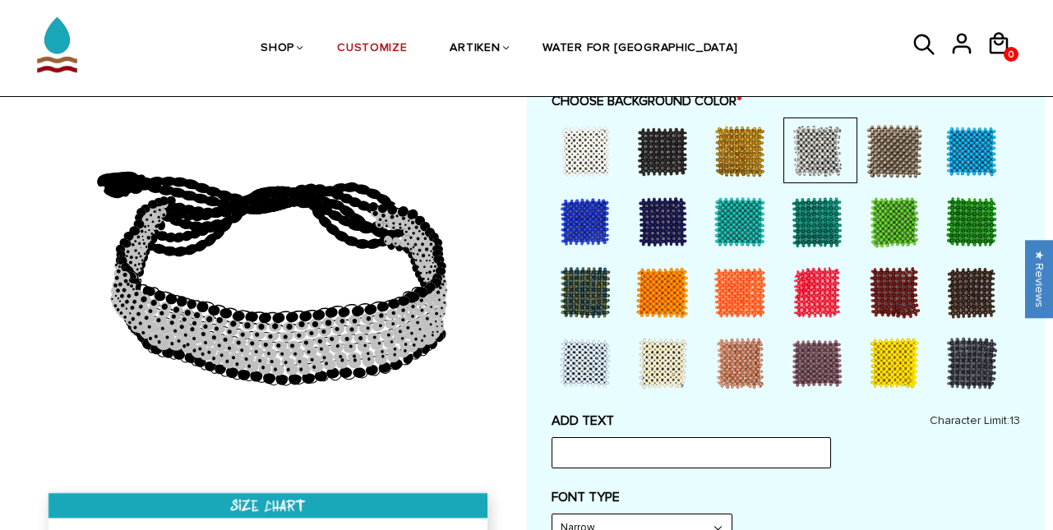
click at [741, 139] on div at bounding box center [740, 151] width 66 height 66
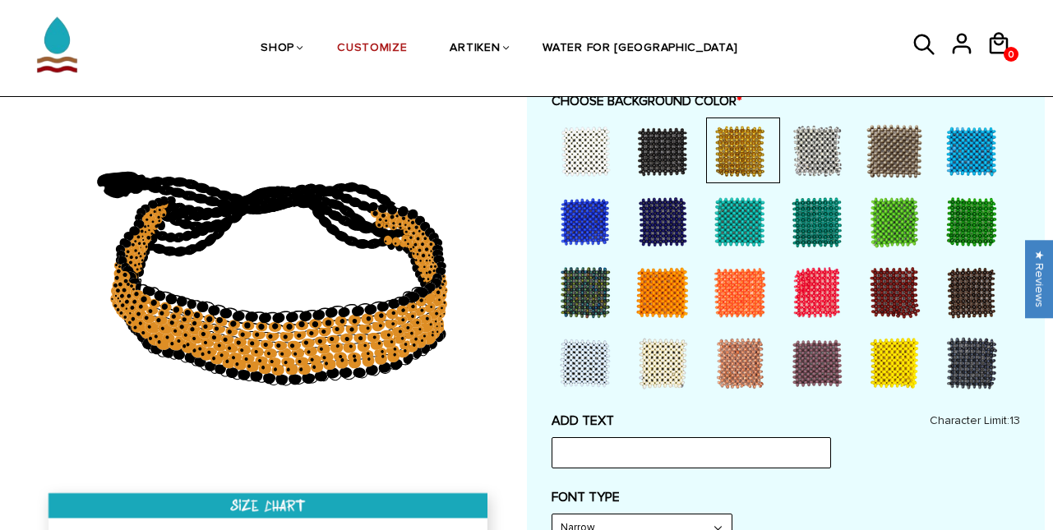
click at [665, 169] on div at bounding box center [663, 151] width 66 height 66
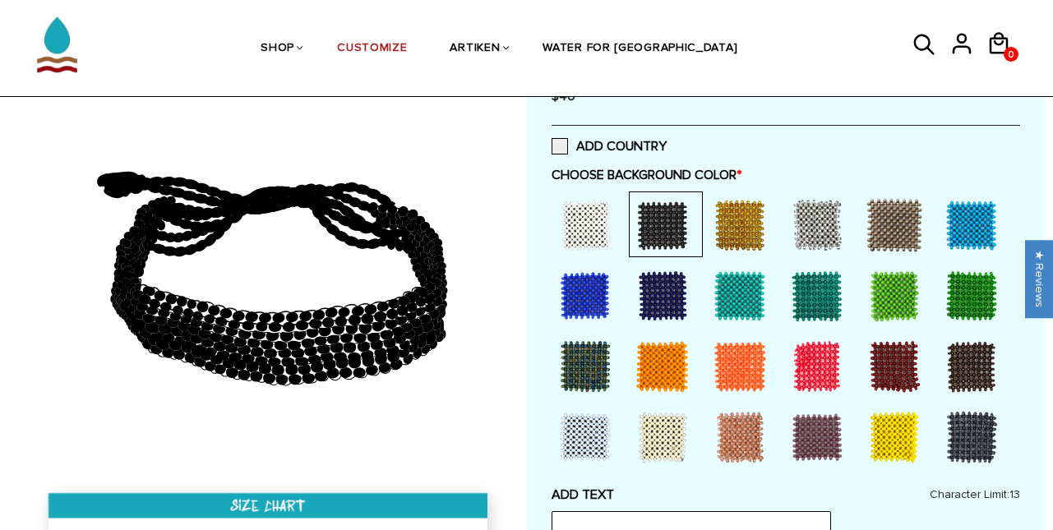
scroll to position [339, 0]
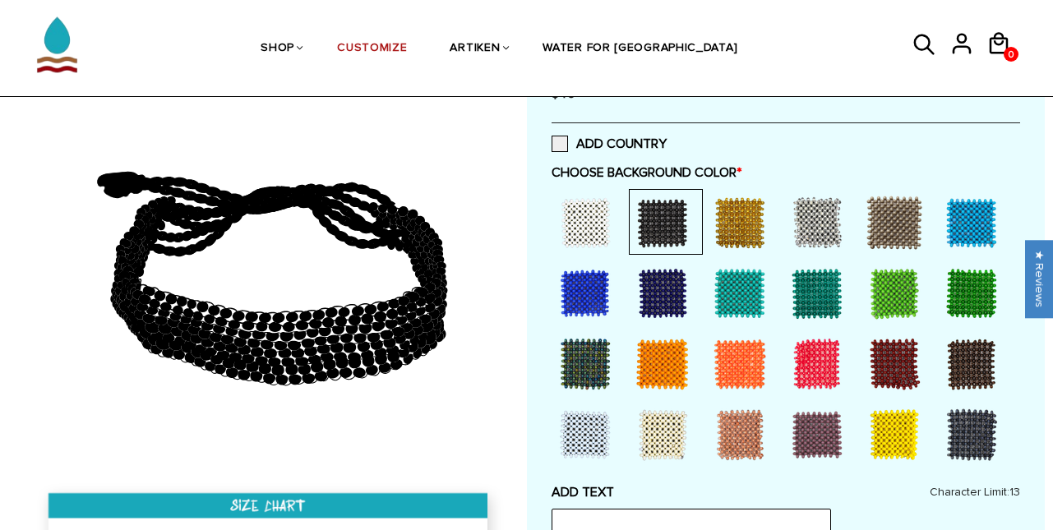
click at [893, 306] on div at bounding box center [894, 294] width 66 height 66
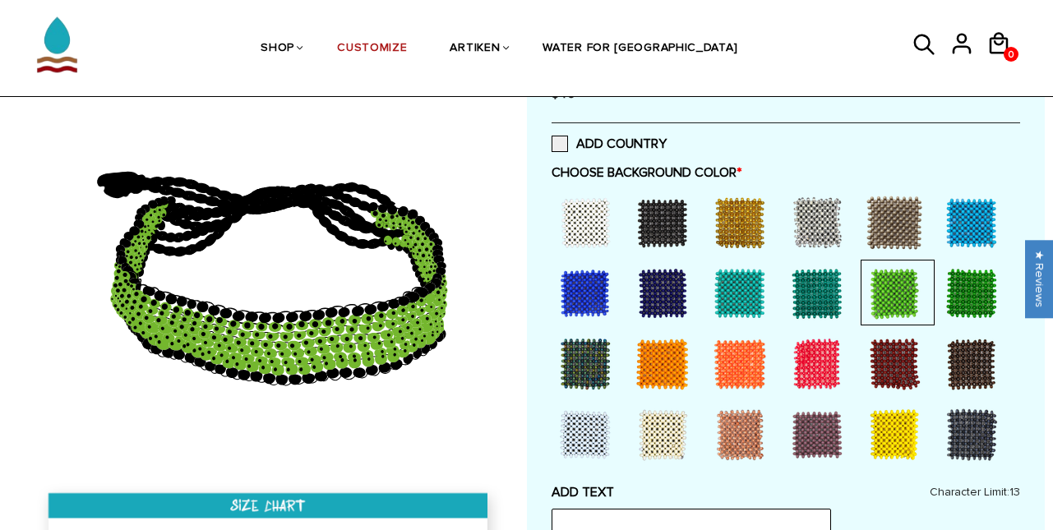
click at [647, 219] on div at bounding box center [663, 223] width 66 height 66
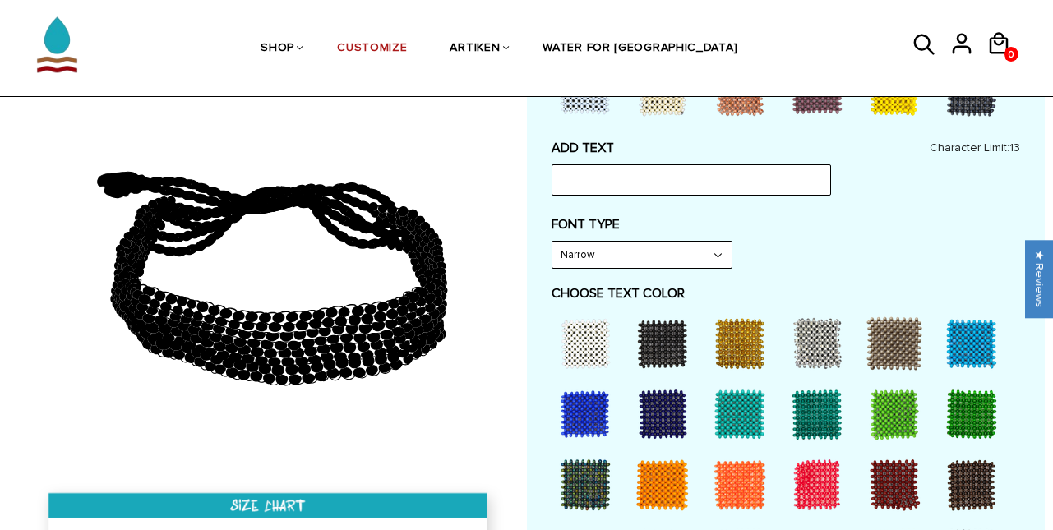
scroll to position [690, 0]
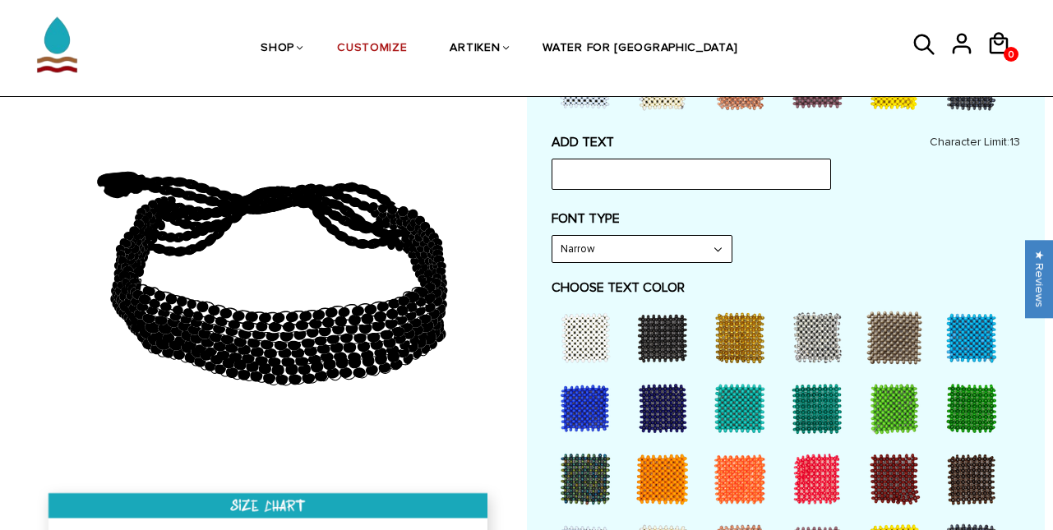
click at [745, 333] on div at bounding box center [740, 338] width 66 height 66
click at [601, 169] on input "text" at bounding box center [691, 174] width 279 height 31
type input "sko buffs"
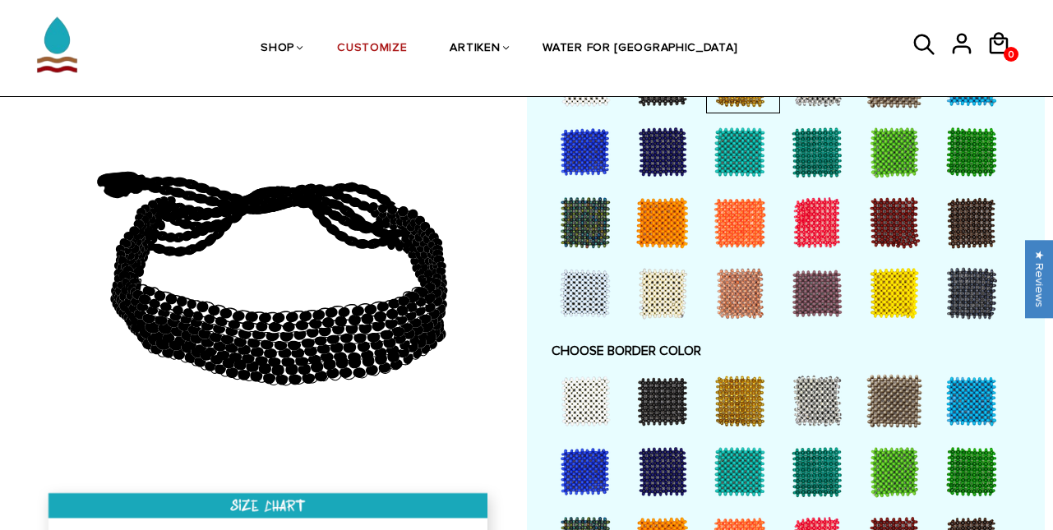
scroll to position [1107, 0]
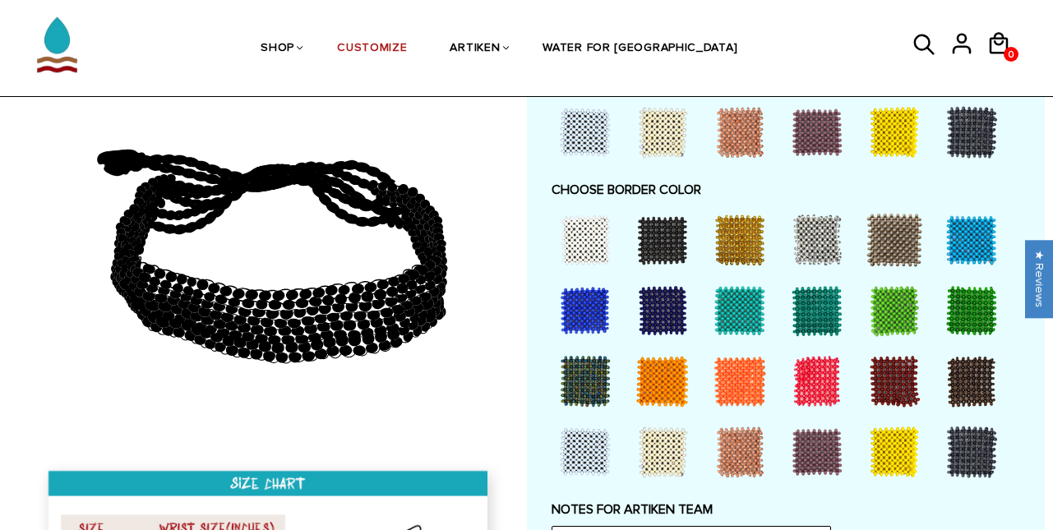
click at [897, 439] on div at bounding box center [894, 452] width 66 height 66
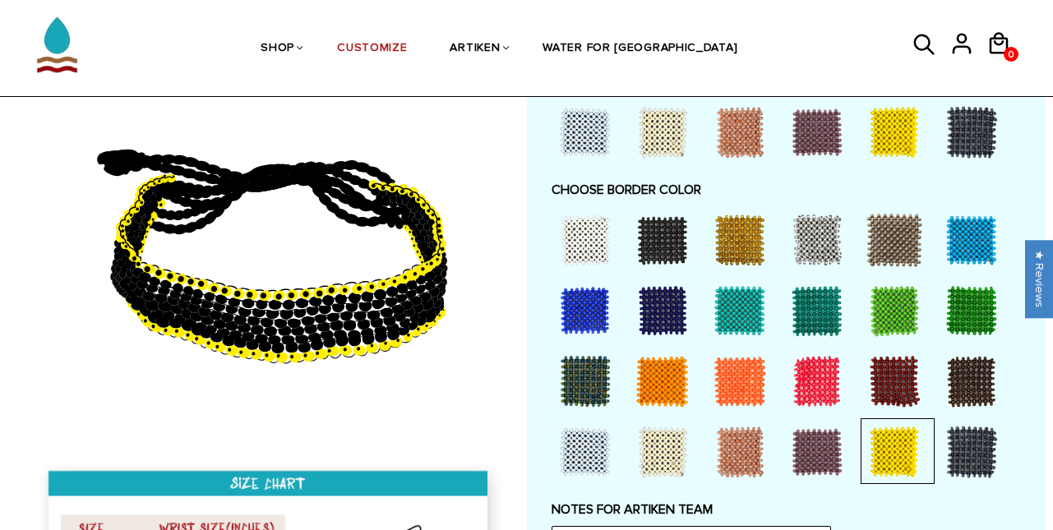
click at [732, 233] on div at bounding box center [740, 240] width 66 height 66
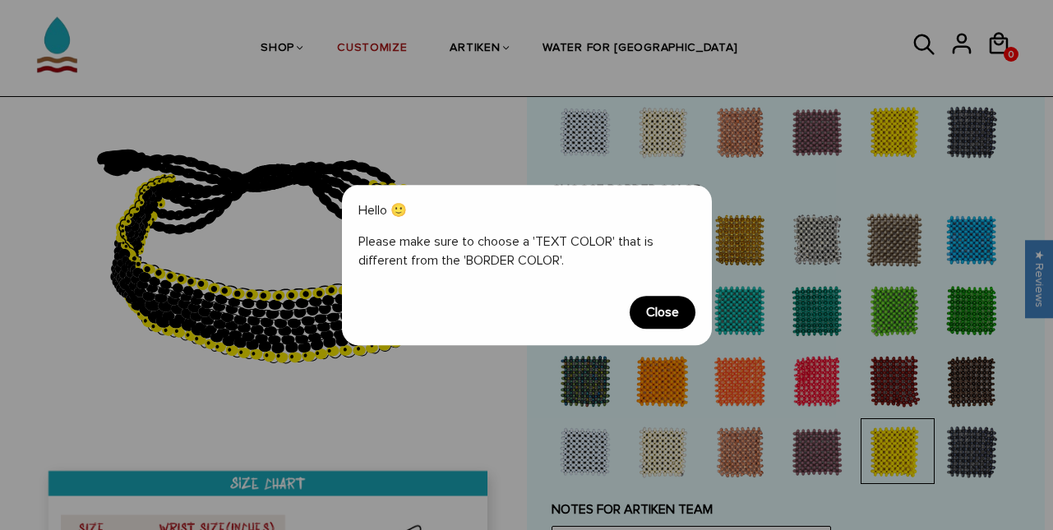
click at [672, 308] on span "Close" at bounding box center [663, 312] width 66 height 33
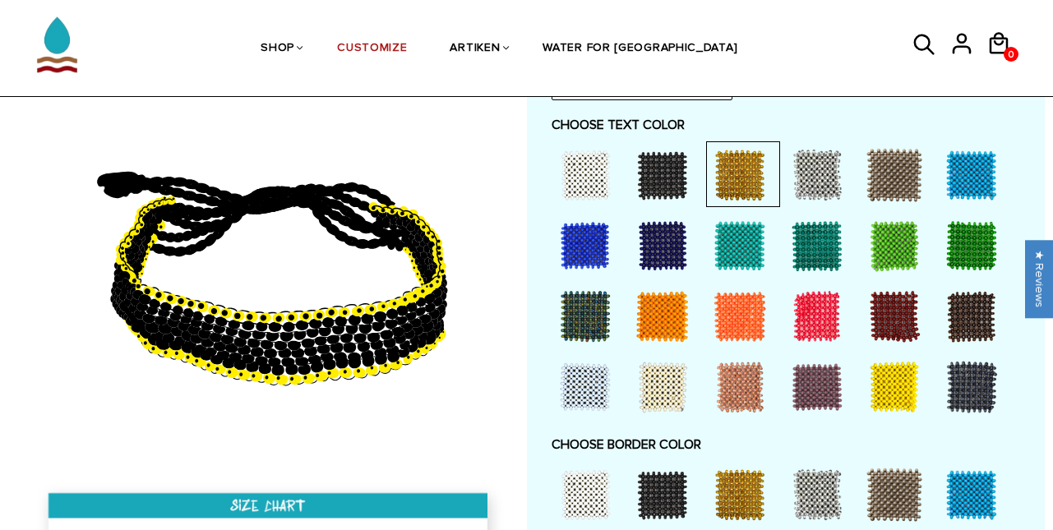
scroll to position [852, 0]
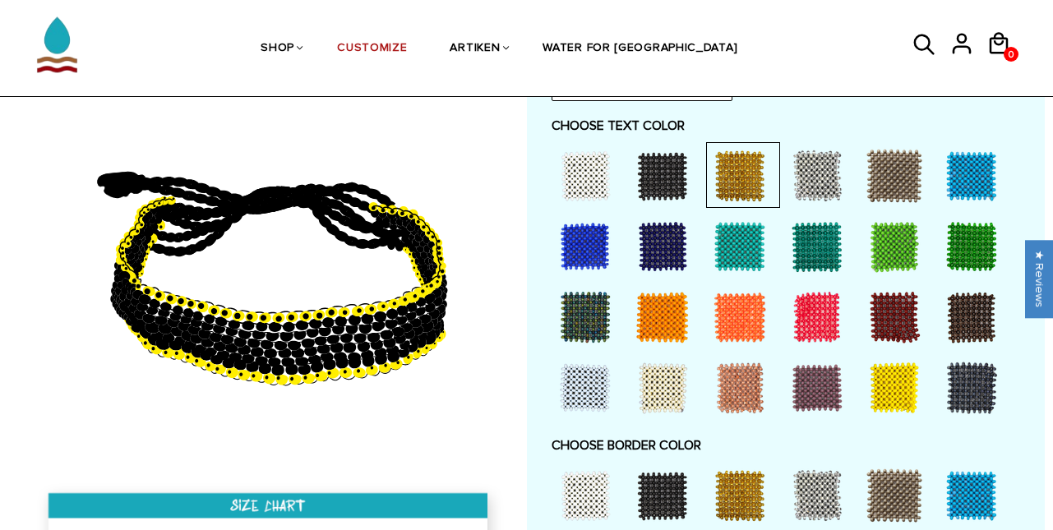
click at [589, 165] on div at bounding box center [585, 176] width 66 height 66
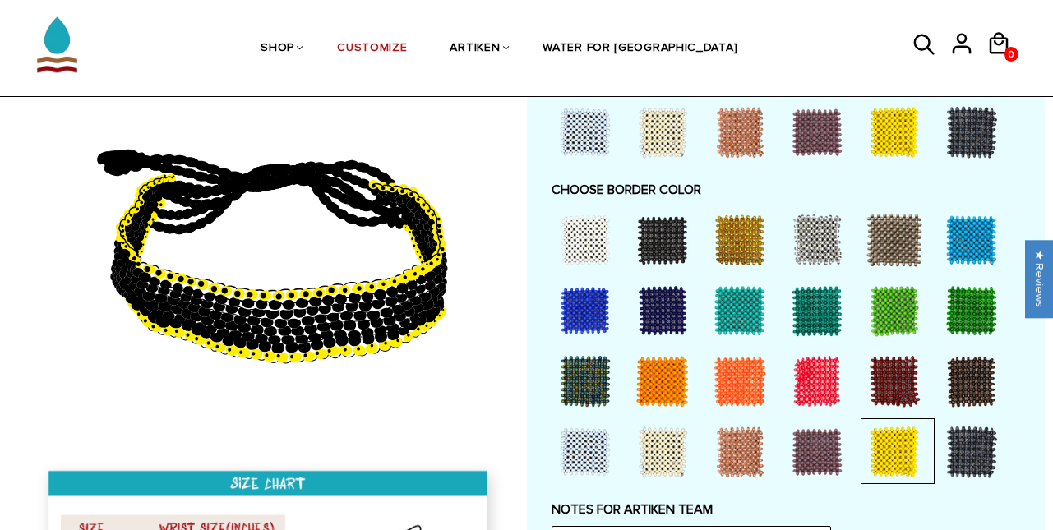
scroll to position [1108, 0]
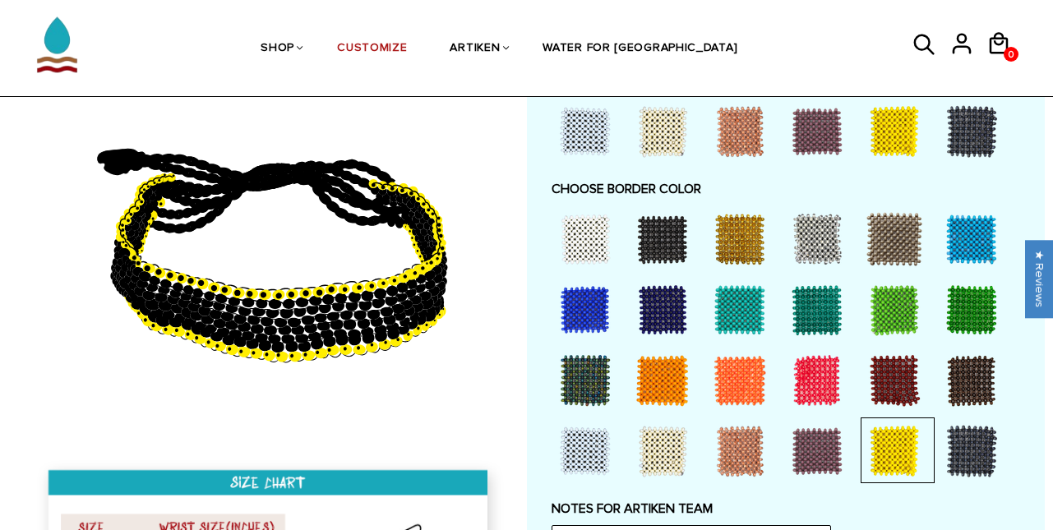
click at [740, 242] on div at bounding box center [740, 239] width 66 height 66
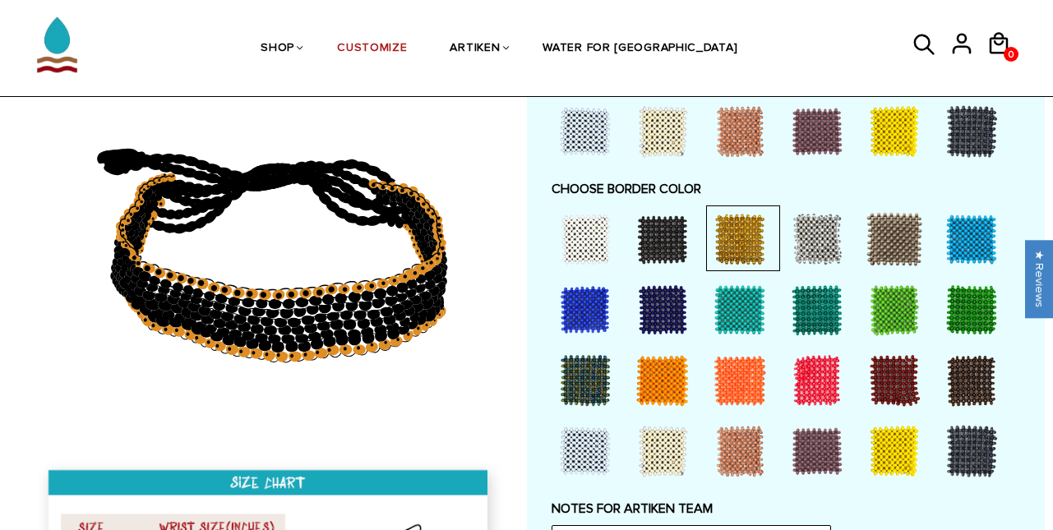
click at [654, 434] on div at bounding box center [663, 451] width 66 height 66
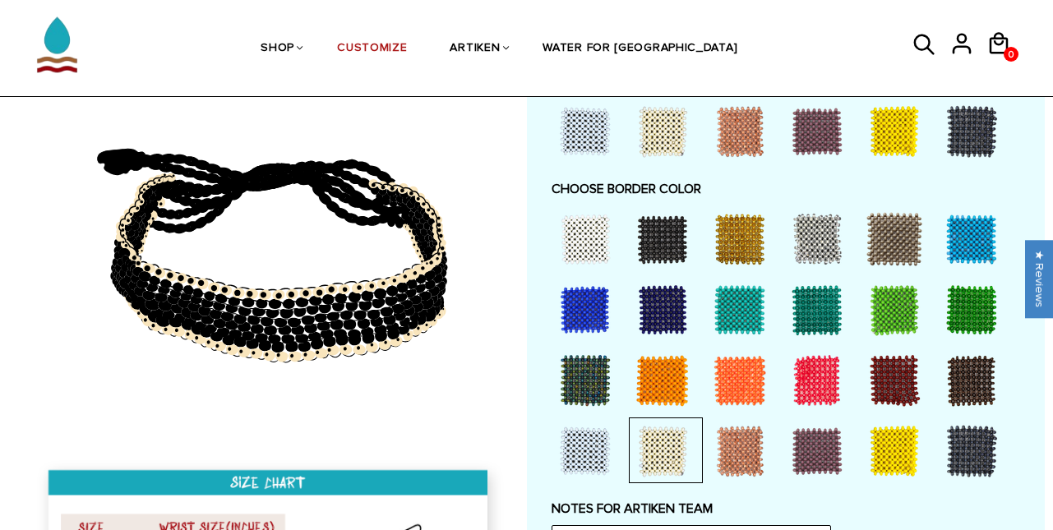
click at [755, 436] on div at bounding box center [740, 451] width 66 height 66
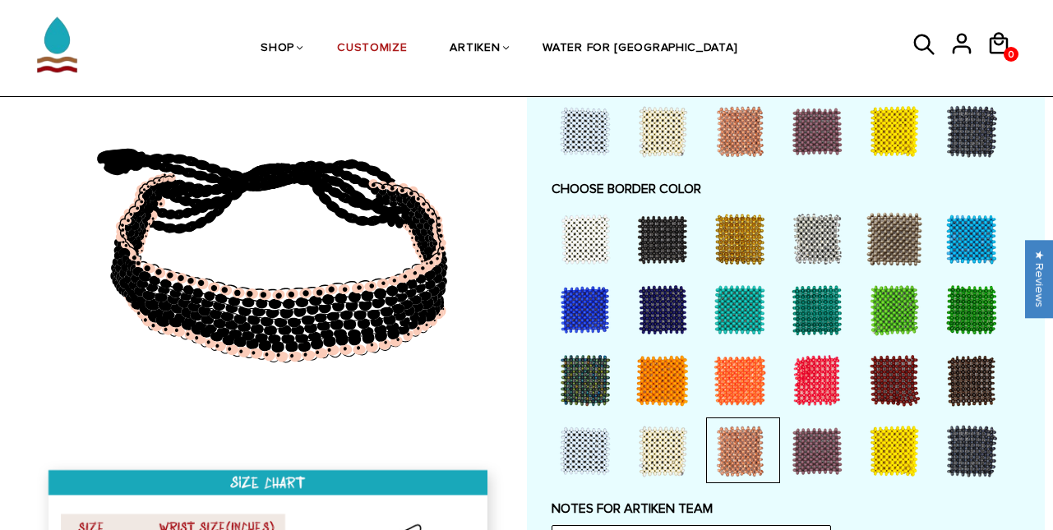
click at [814, 443] on div at bounding box center [817, 451] width 66 height 66
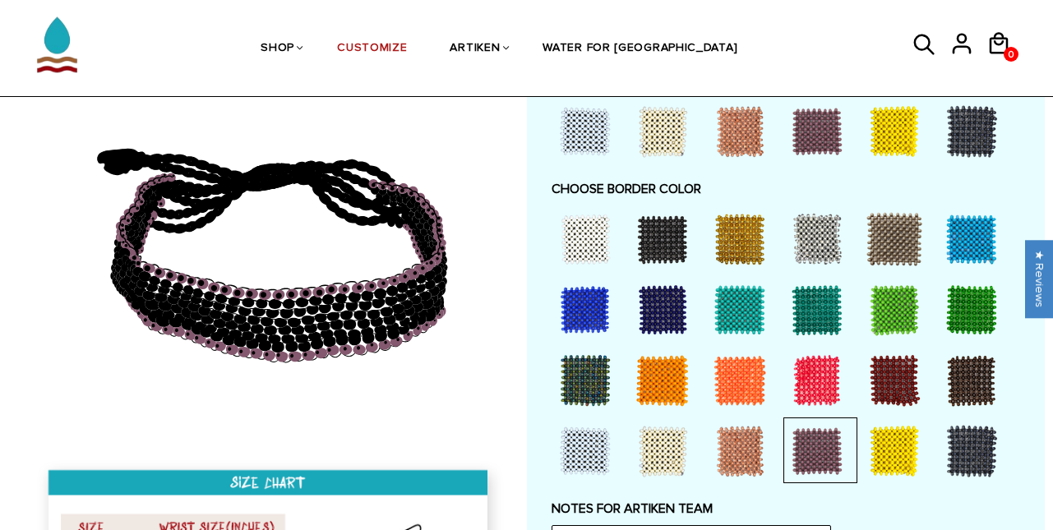
click at [880, 444] on div at bounding box center [894, 451] width 66 height 66
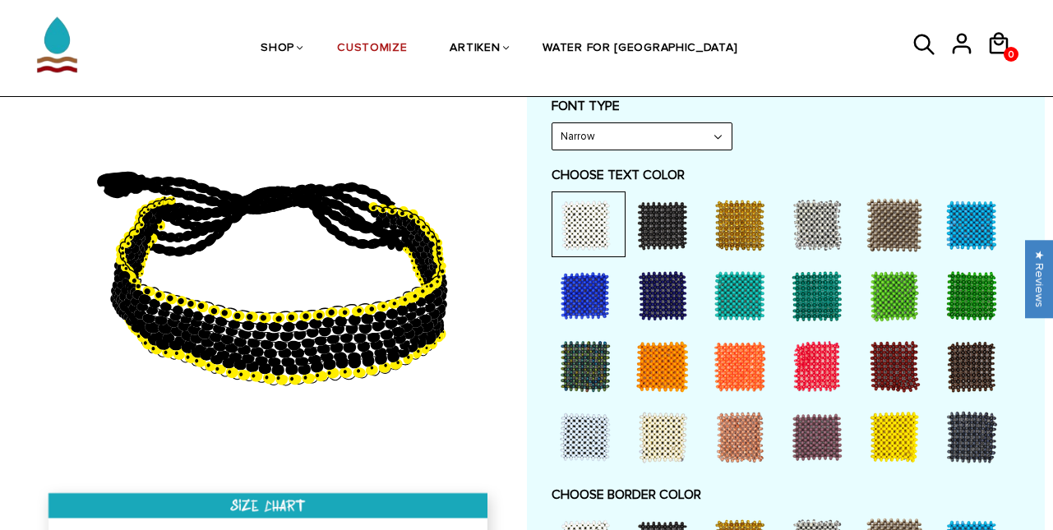
scroll to position [800, 0]
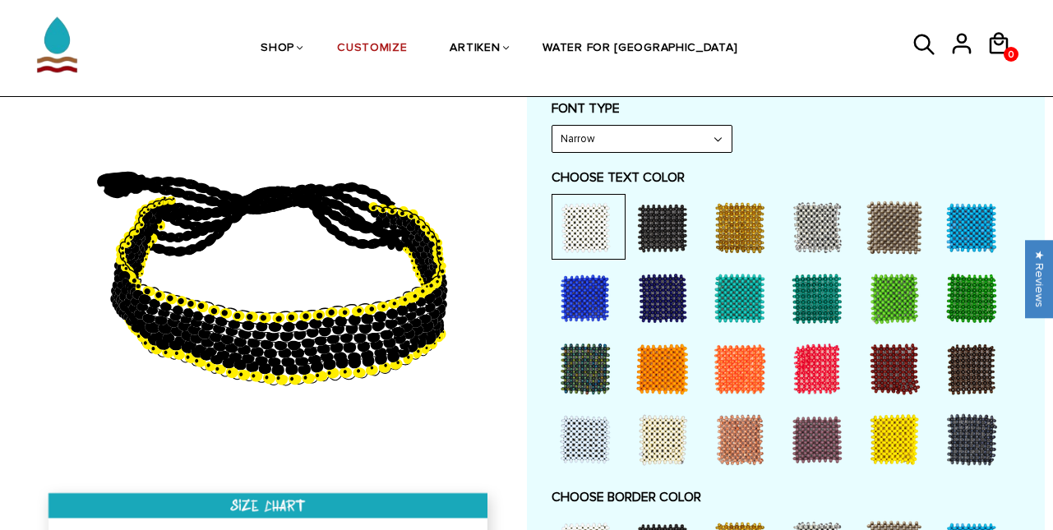
click at [894, 213] on div at bounding box center [894, 228] width 66 height 66
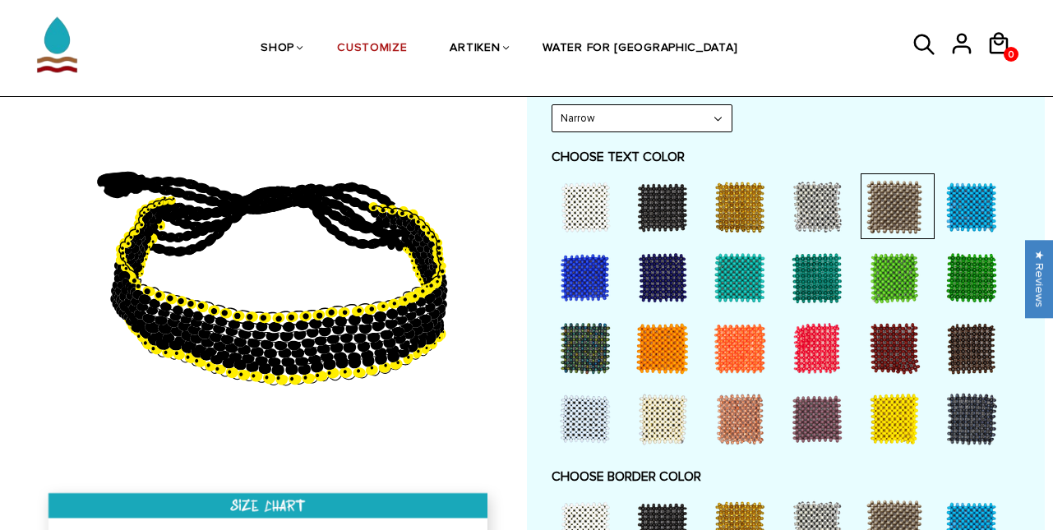
scroll to position [821, 0]
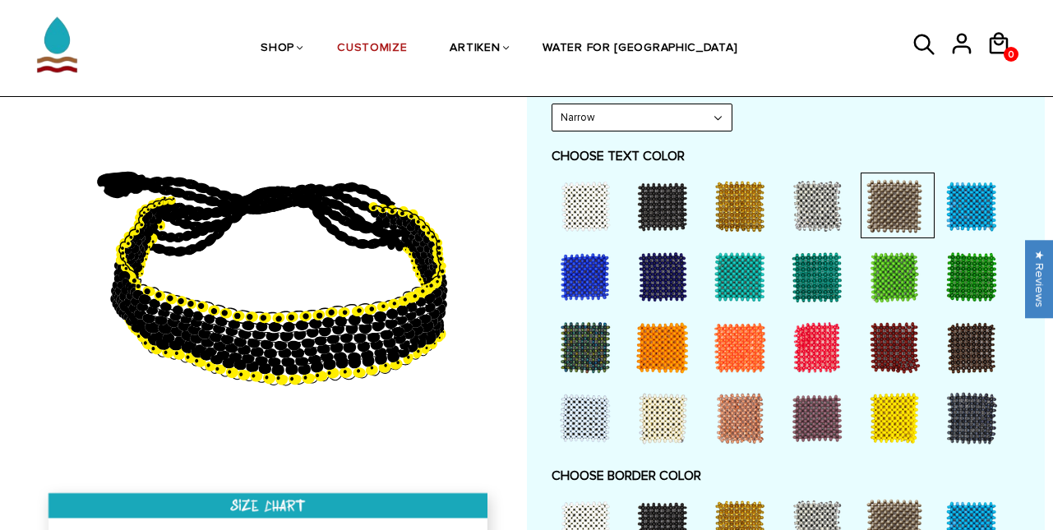
click at [903, 259] on div at bounding box center [894, 277] width 66 height 66
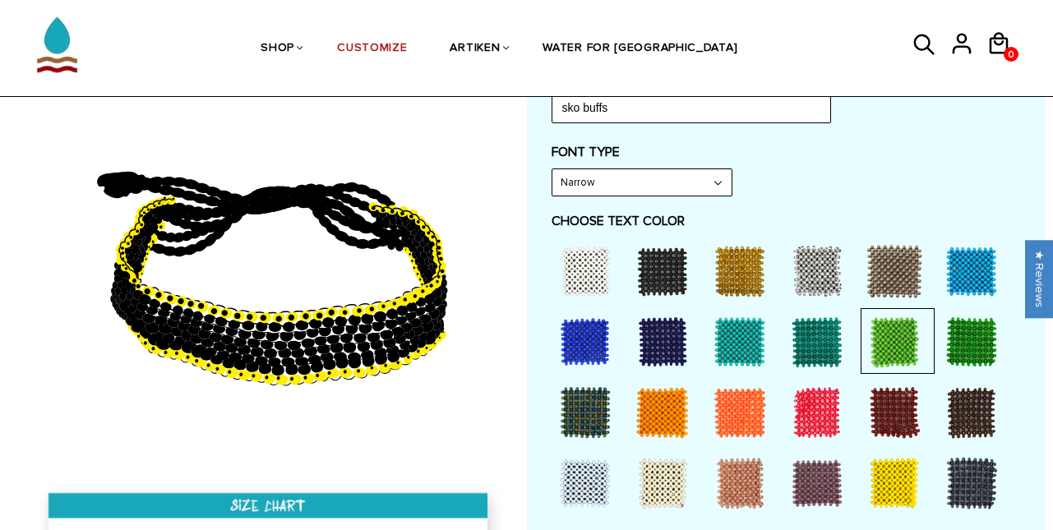
scroll to position [756, 0]
click at [658, 257] on div at bounding box center [663, 271] width 66 height 66
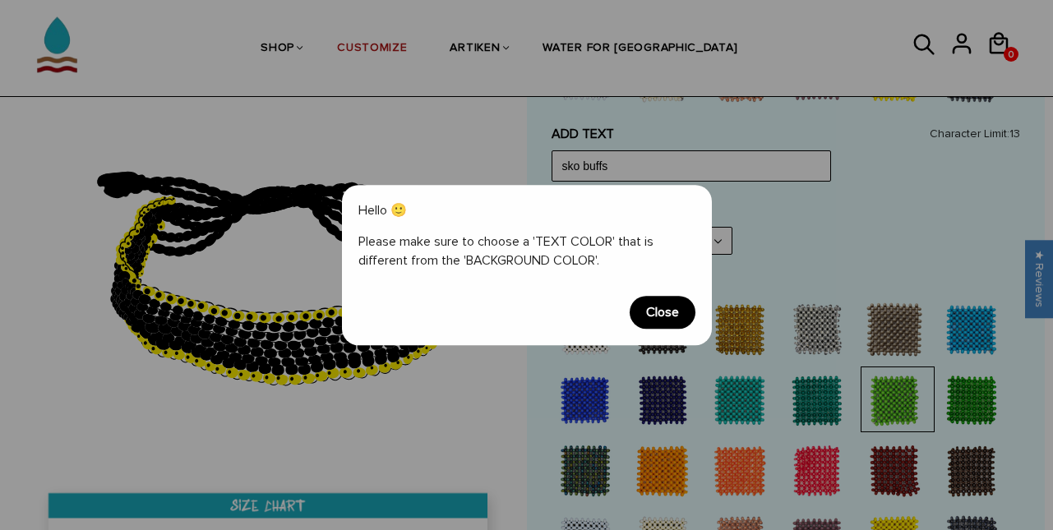
scroll to position [697, 0]
click at [655, 309] on span "Close" at bounding box center [663, 312] width 66 height 33
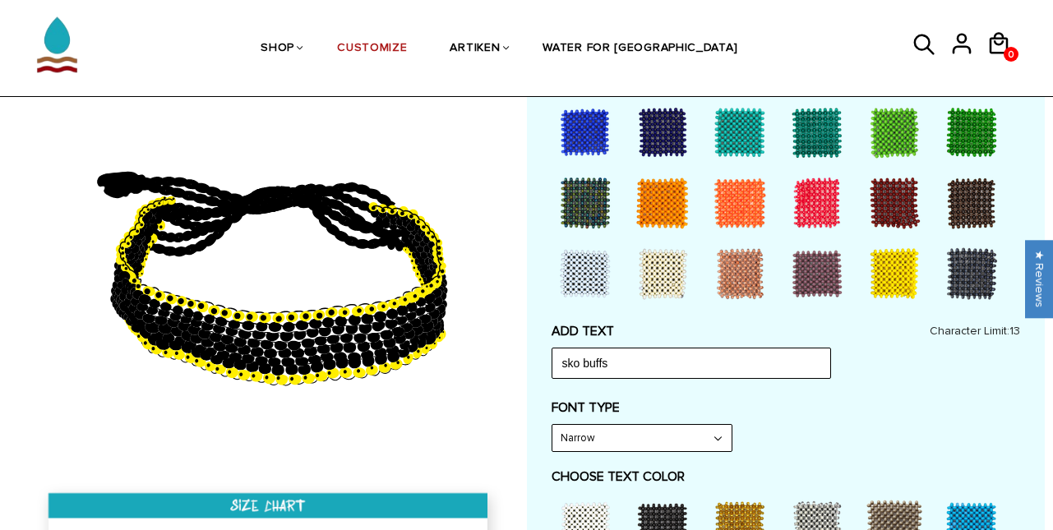
scroll to position [436, 0]
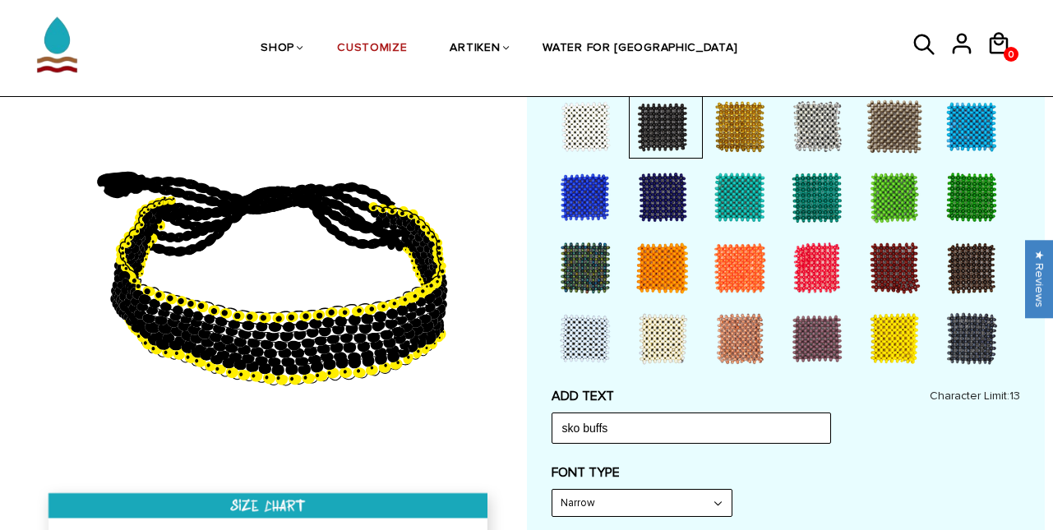
click at [787, 279] on div at bounding box center [817, 268] width 66 height 66
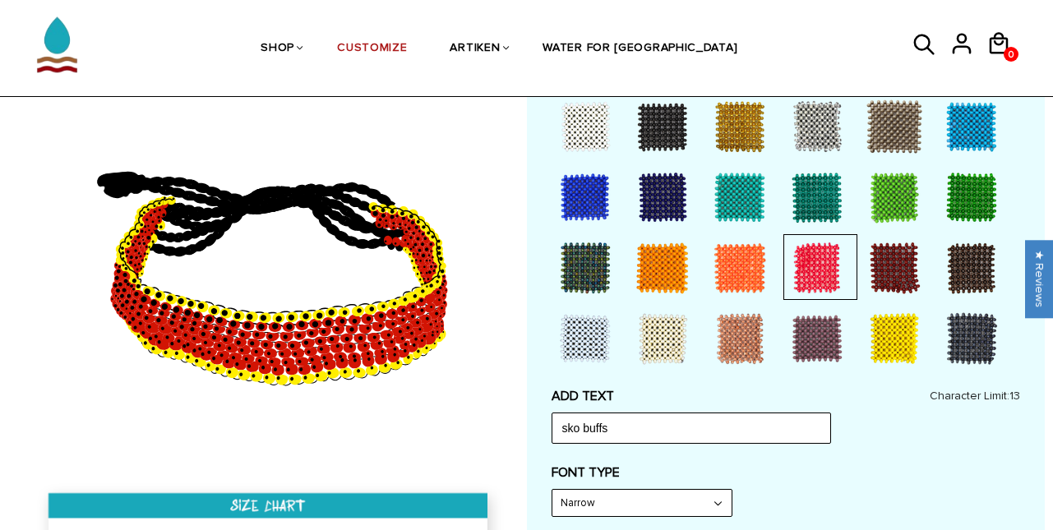
click at [760, 270] on div at bounding box center [740, 268] width 66 height 66
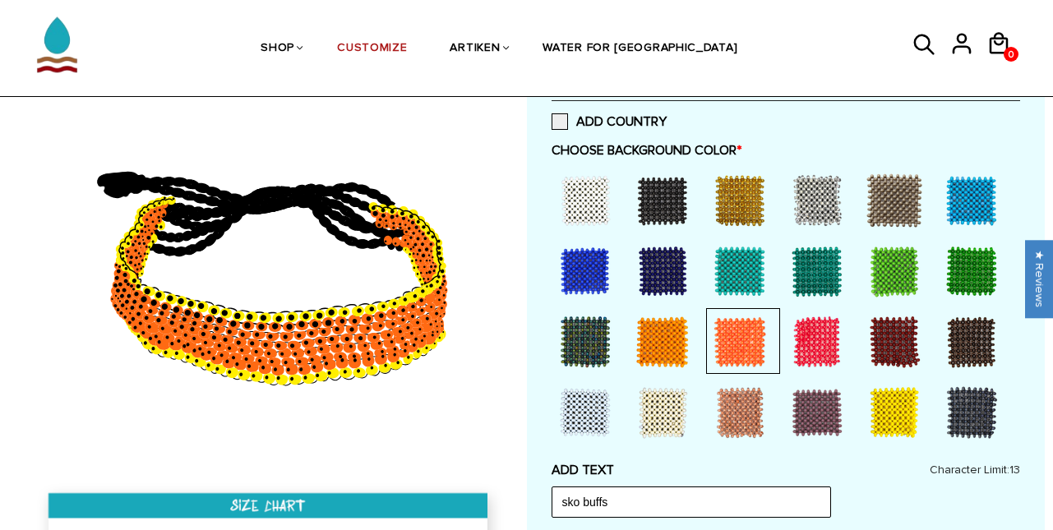
scroll to position [348, 0]
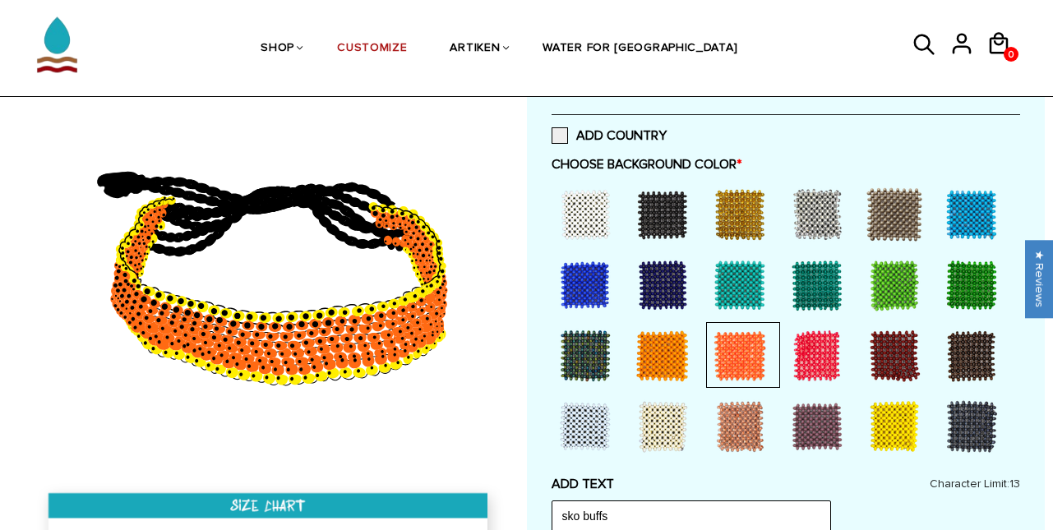
click at [584, 270] on div at bounding box center [585, 285] width 66 height 66
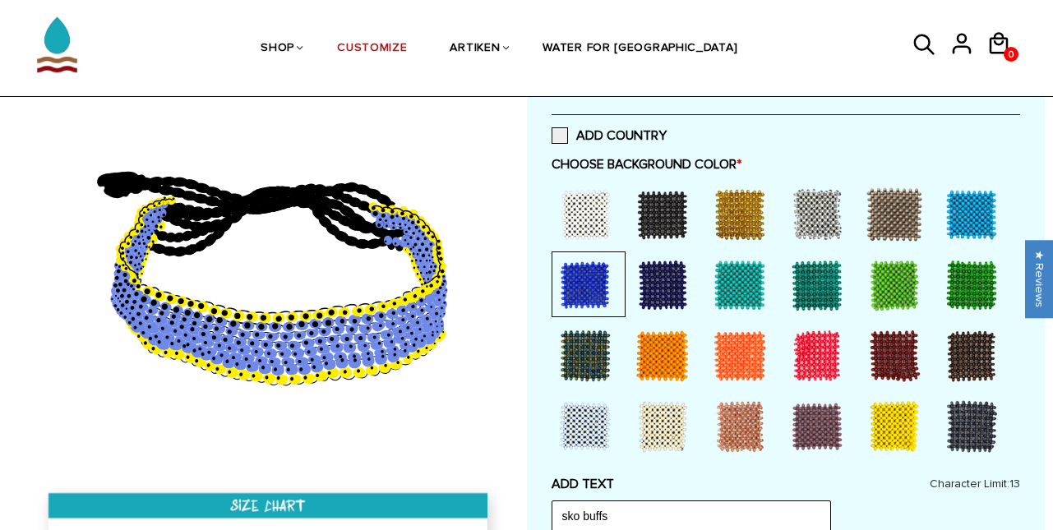
click at [587, 359] on div at bounding box center [585, 356] width 66 height 66
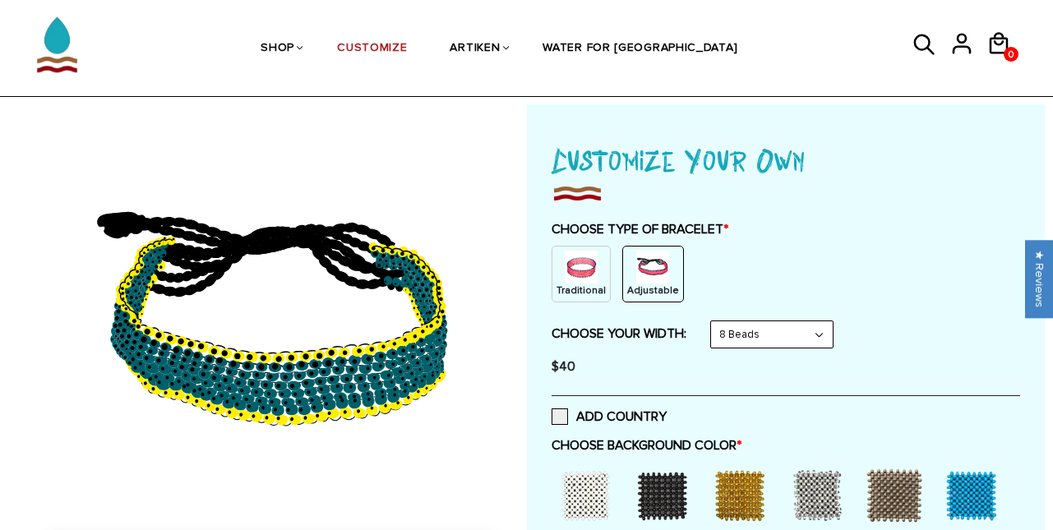
scroll to position [64, 0]
